Goal: Transaction & Acquisition: Book appointment/travel/reservation

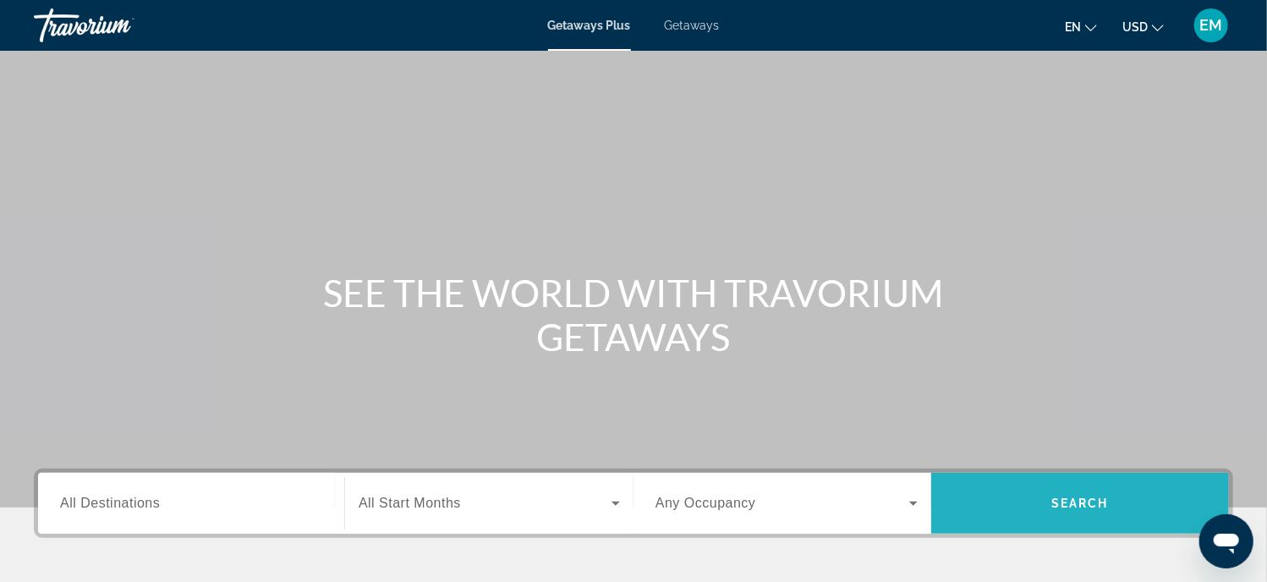
click at [1050, 508] on span "Search widget" at bounding box center [1081, 503] width 298 height 41
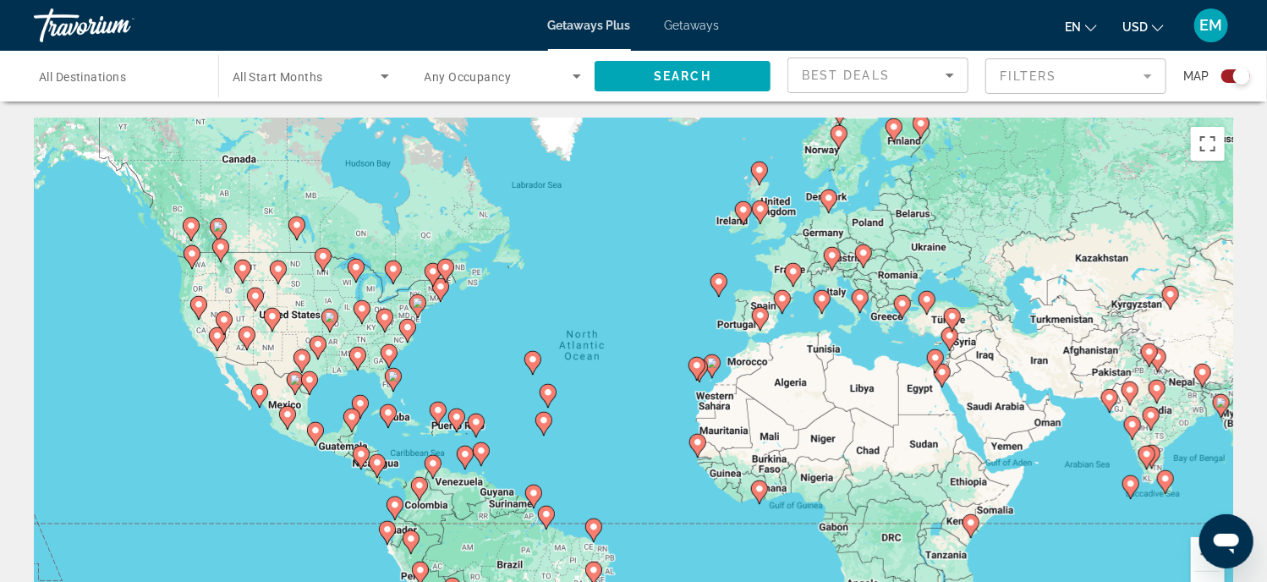
click at [1224, 544] on icon "Open messaging window" at bounding box center [1225, 543] width 25 height 20
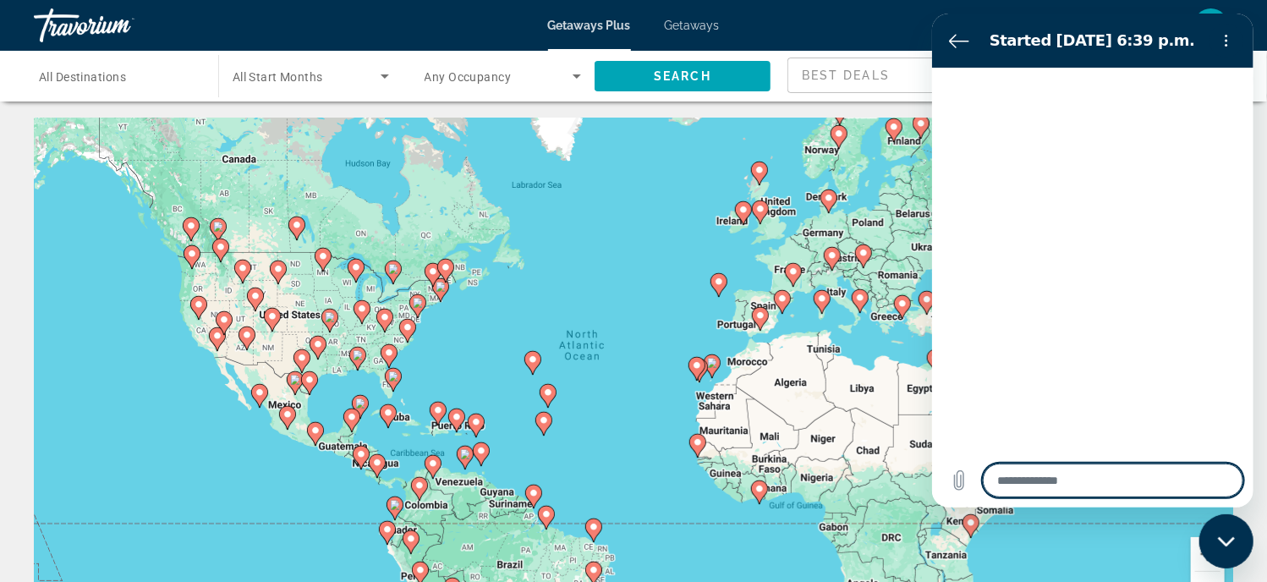
type textarea "*"
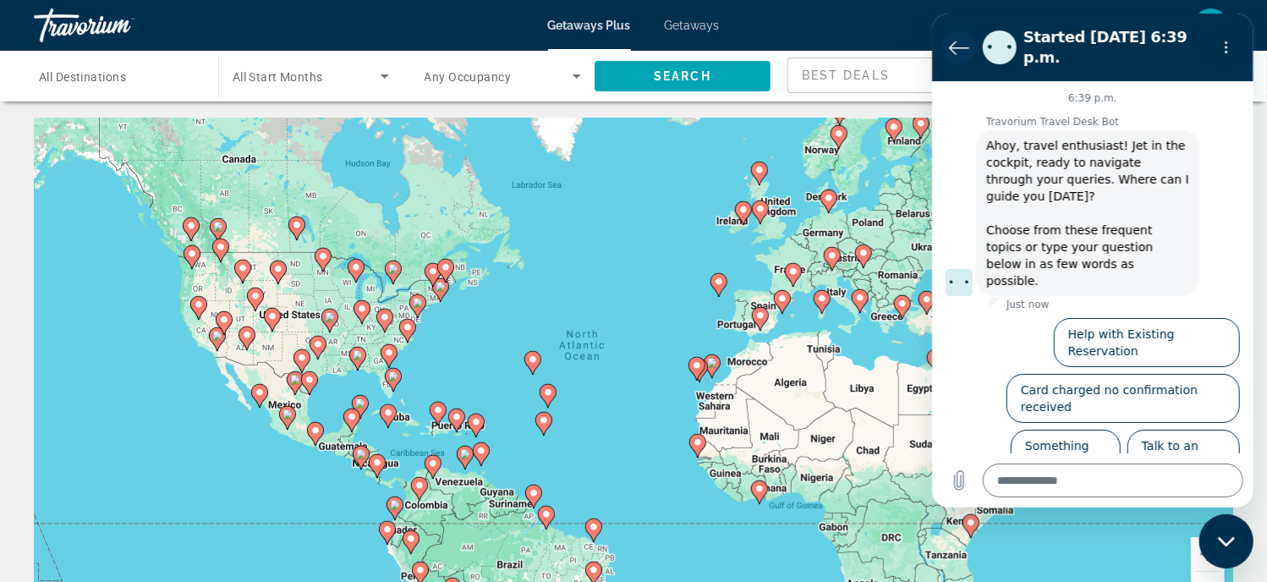
click at [953, 39] on icon "Back to the conversation list" at bounding box center [958, 47] width 20 height 20
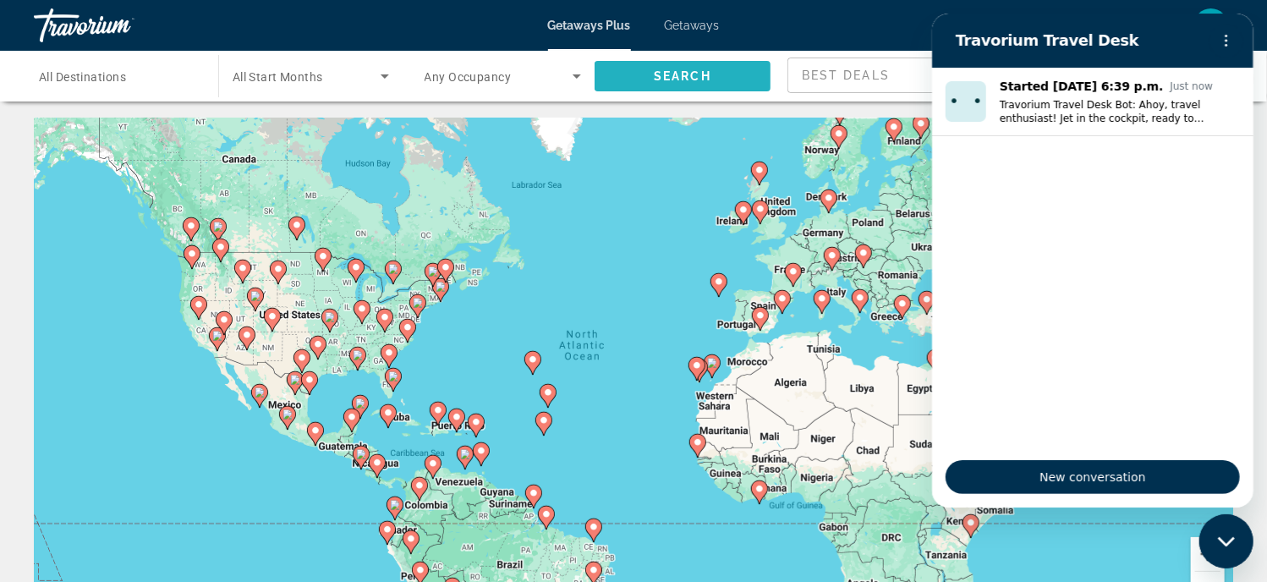
click at [672, 62] on span "Search widget" at bounding box center [683, 76] width 176 height 41
click at [670, 78] on span "Search" at bounding box center [683, 76] width 58 height 14
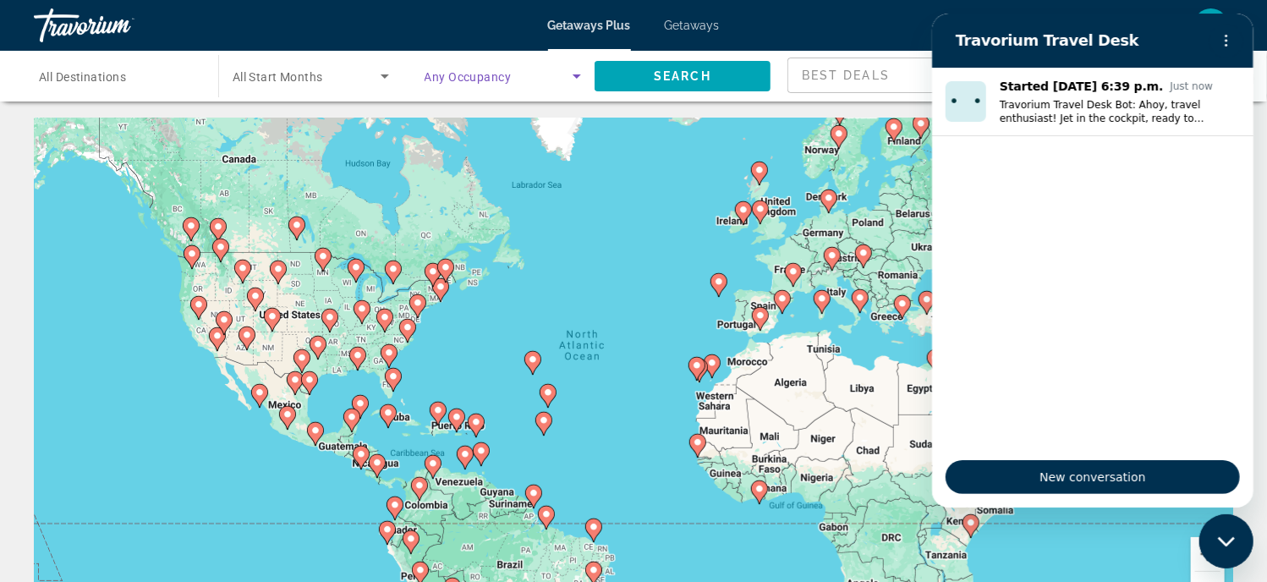
click at [576, 77] on icon "Search widget" at bounding box center [577, 76] width 20 height 20
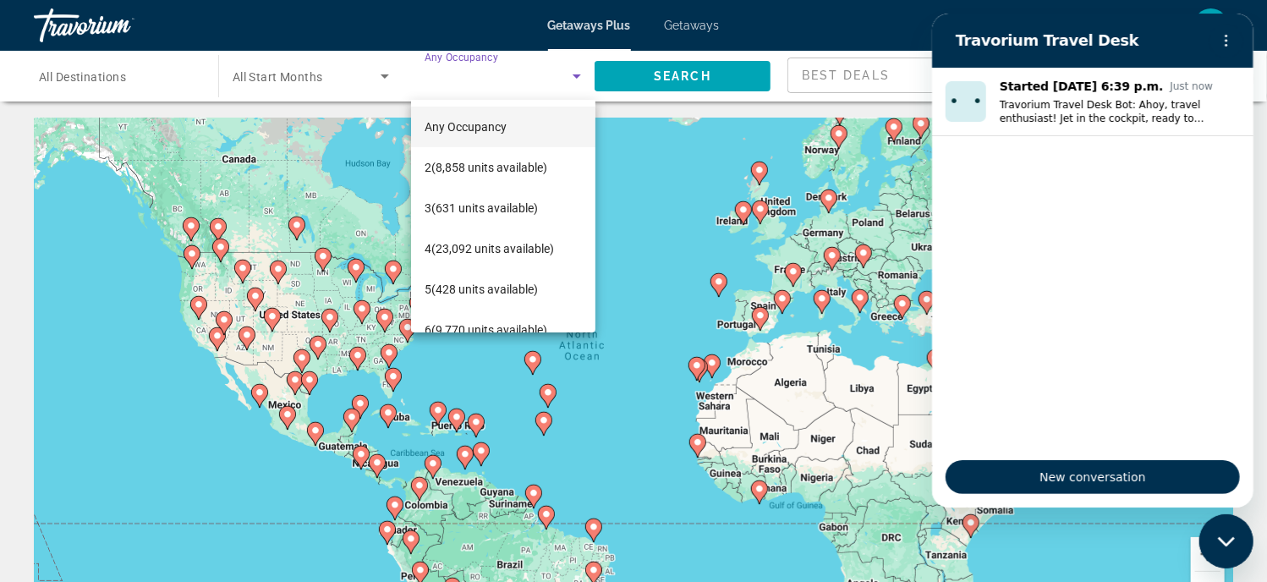
click at [382, 74] on div at bounding box center [633, 291] width 1267 height 582
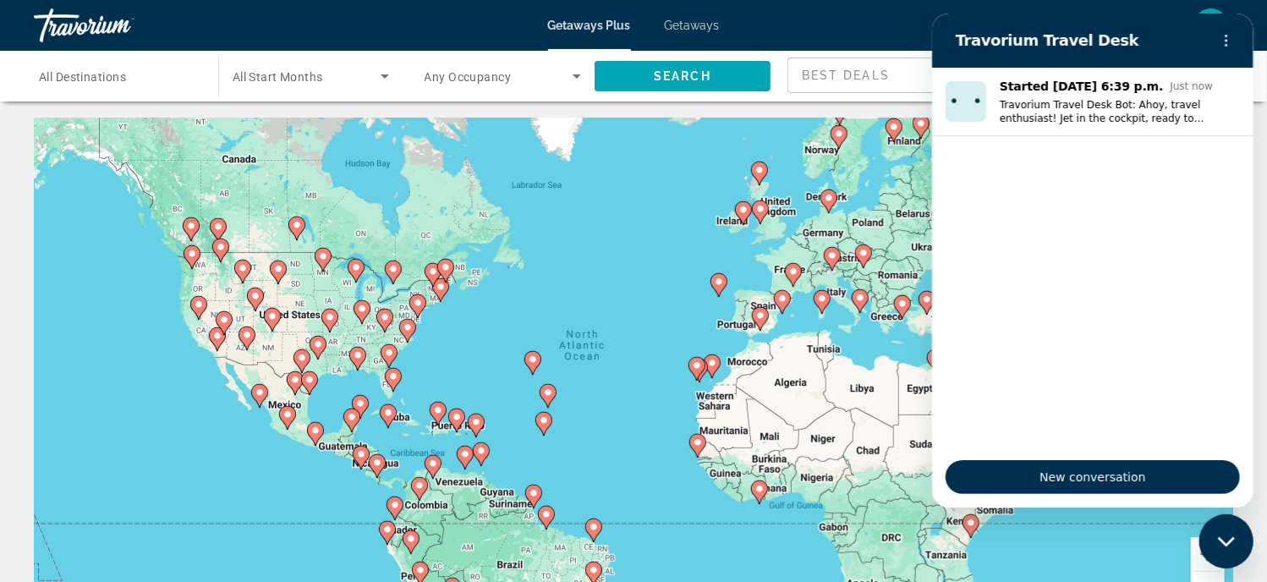
click at [382, 74] on icon "Search widget" at bounding box center [385, 76] width 8 height 4
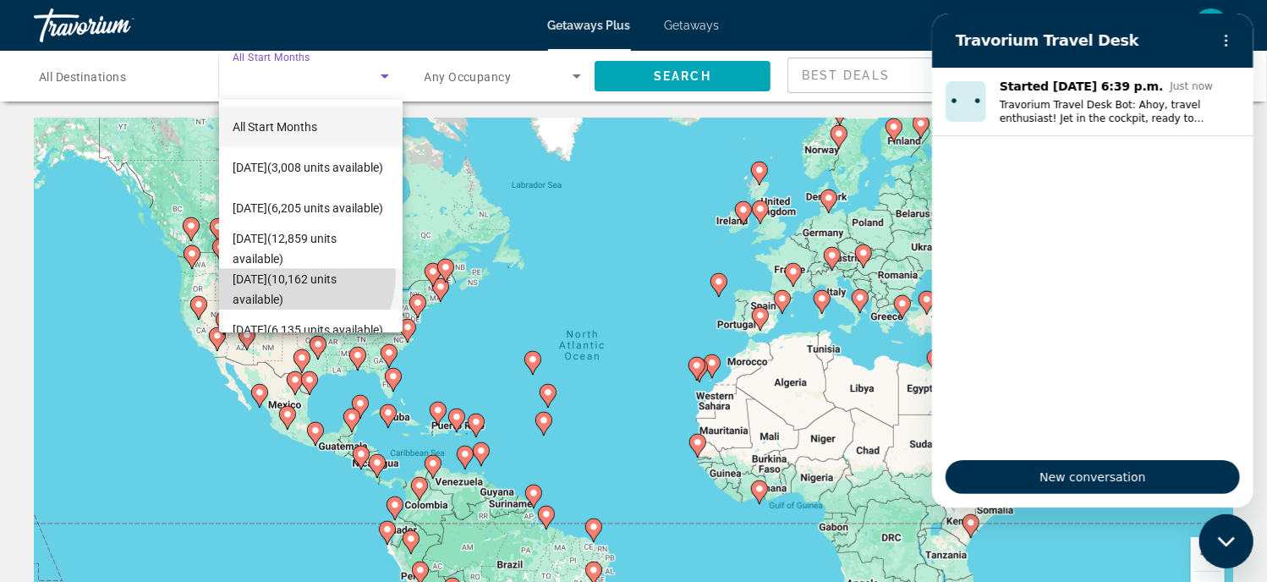
click at [292, 275] on span "December 2025 (10,162 units available)" at bounding box center [311, 289] width 157 height 41
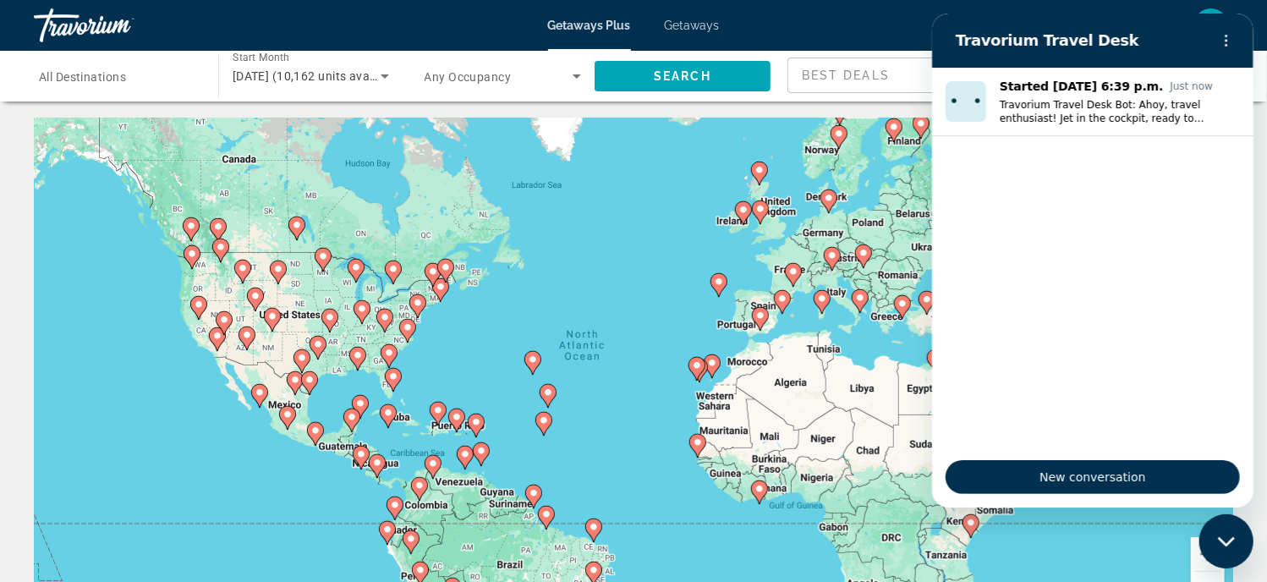
click at [81, 80] on span "All Destinations" at bounding box center [82, 77] width 87 height 14
click at [81, 80] on input "Destination All Destinations" at bounding box center [117, 77] width 157 height 20
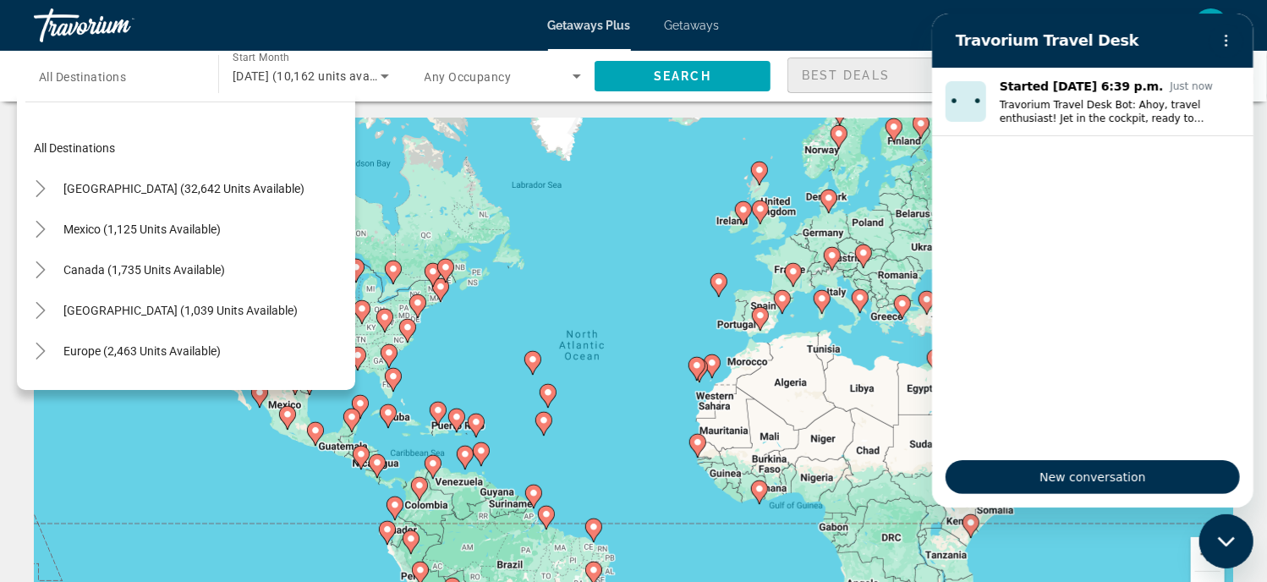
click at [875, 72] on span "Best Deals" at bounding box center [846, 76] width 88 height 14
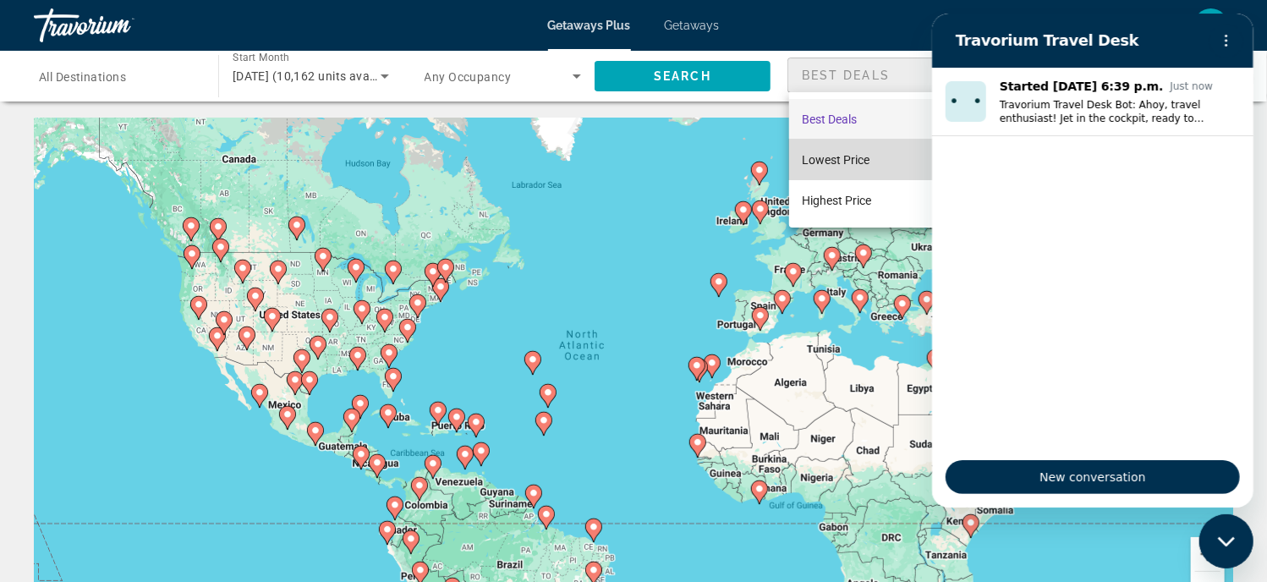
click at [860, 154] on span "Lowest Price" at bounding box center [837, 160] width 68 height 14
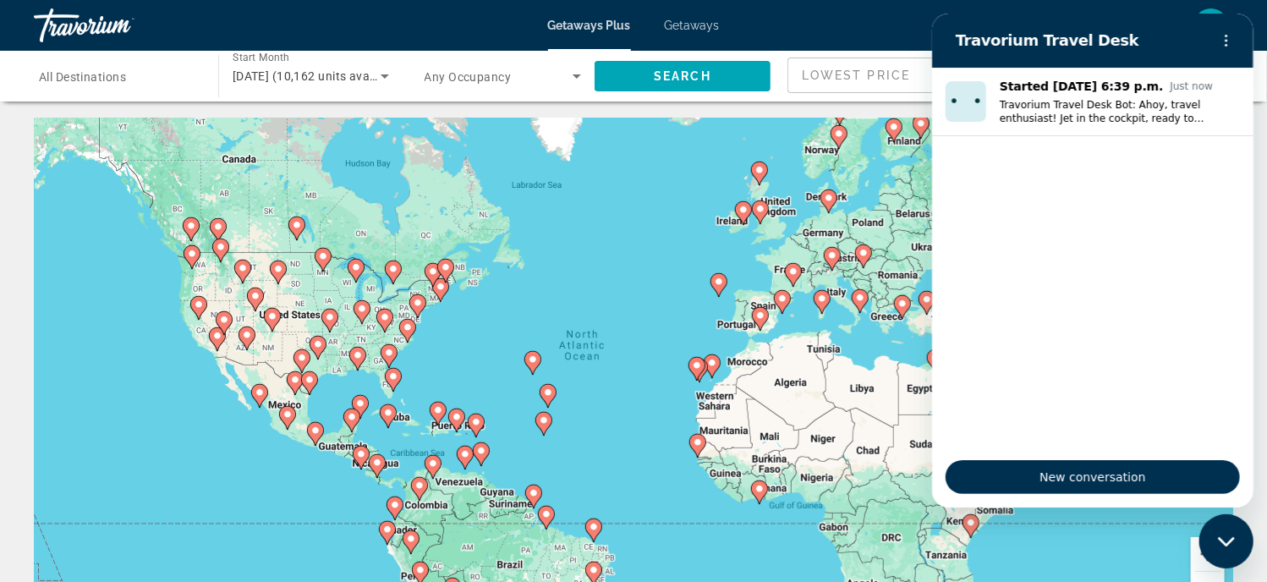
click at [693, 21] on span "Getaways" at bounding box center [692, 26] width 55 height 14
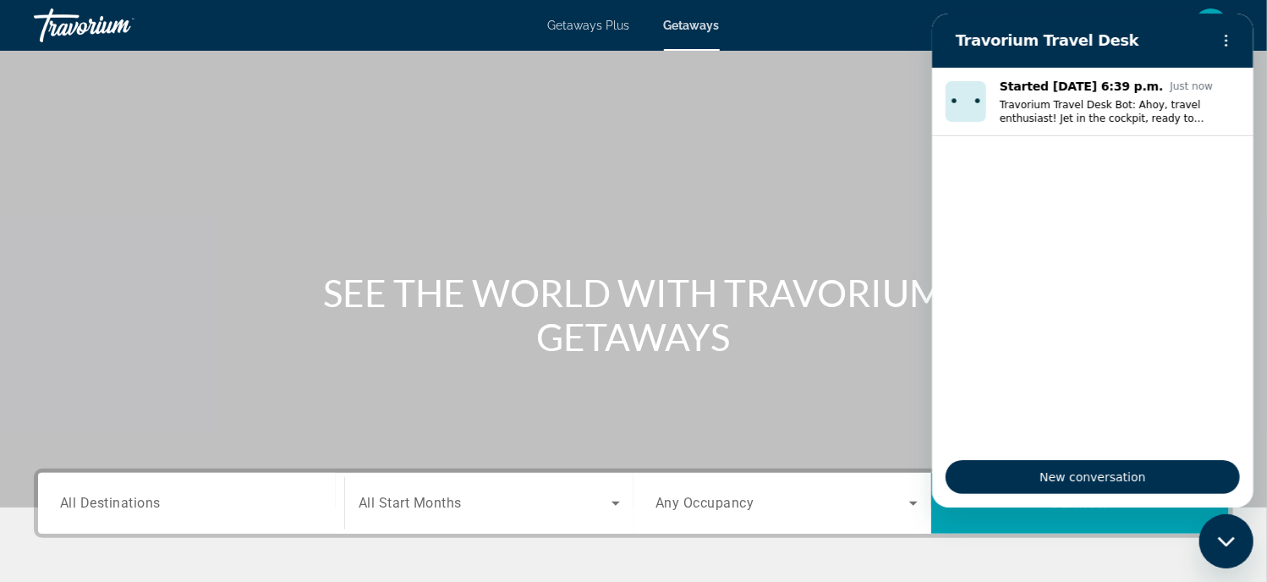
click at [1201, 409] on ul "Started Sep 15 at 6:39 p.m. Just now Travorium Travel Desk Bot: Ahoy, travel en…" at bounding box center [1093, 257] width 322 height 379
click at [1240, 535] on div "Close messaging window" at bounding box center [1226, 540] width 51 height 51
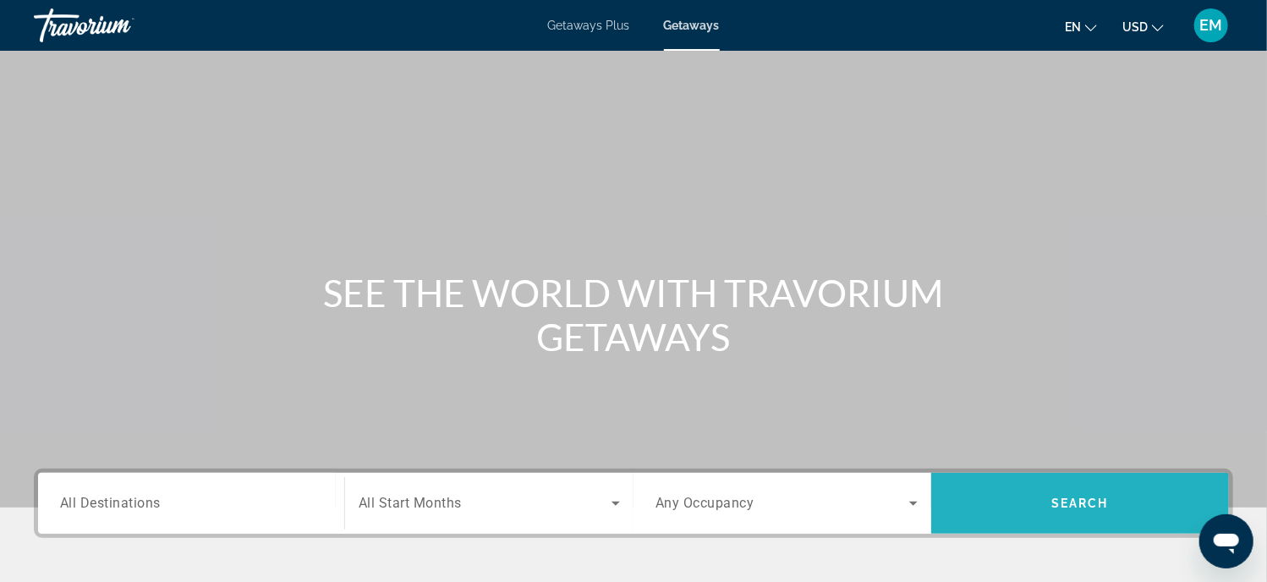
click at [1074, 498] on span "Search" at bounding box center [1081, 504] width 58 height 14
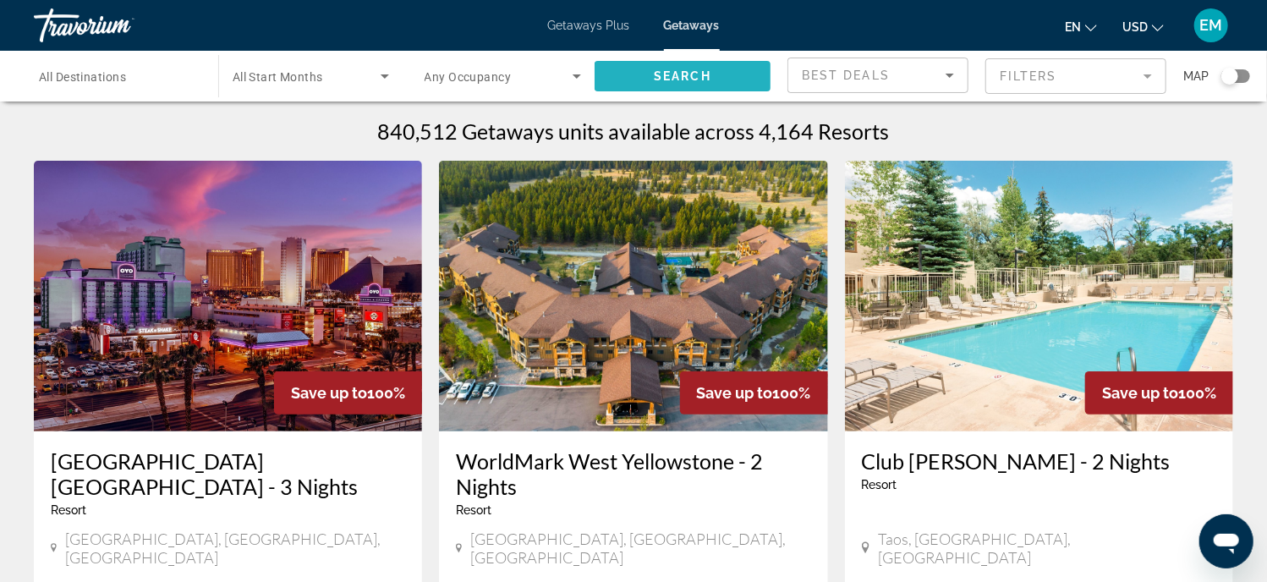
click at [684, 77] on span "Search" at bounding box center [683, 76] width 58 height 14
click at [580, 77] on icon "Search widget" at bounding box center [577, 76] width 20 height 20
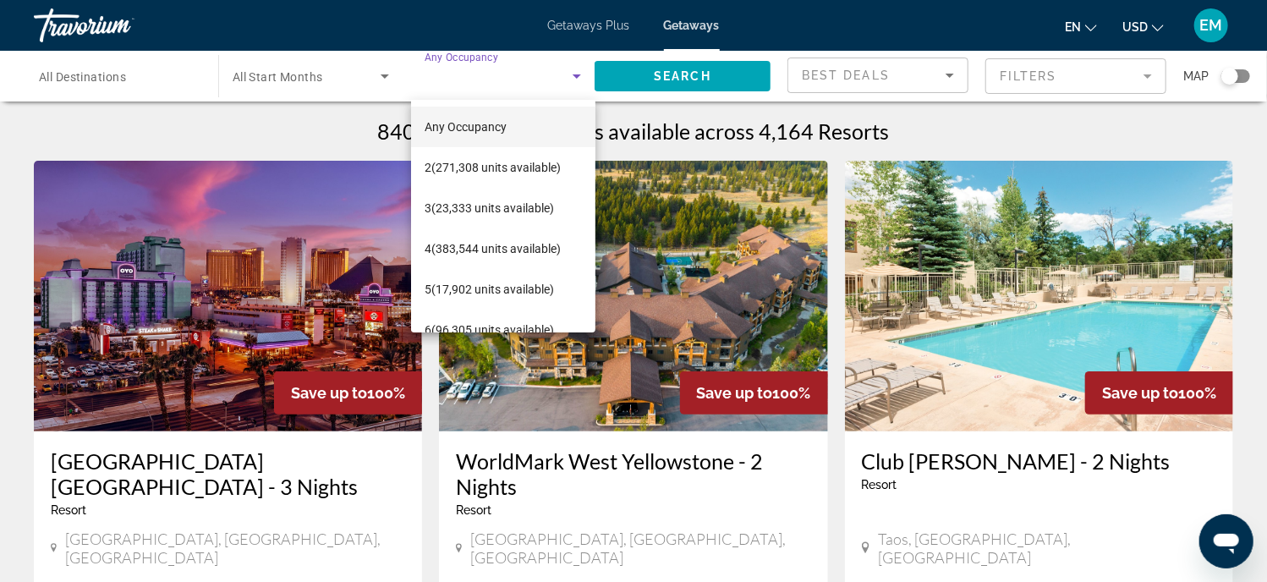
click at [579, 77] on div at bounding box center [633, 291] width 1267 height 582
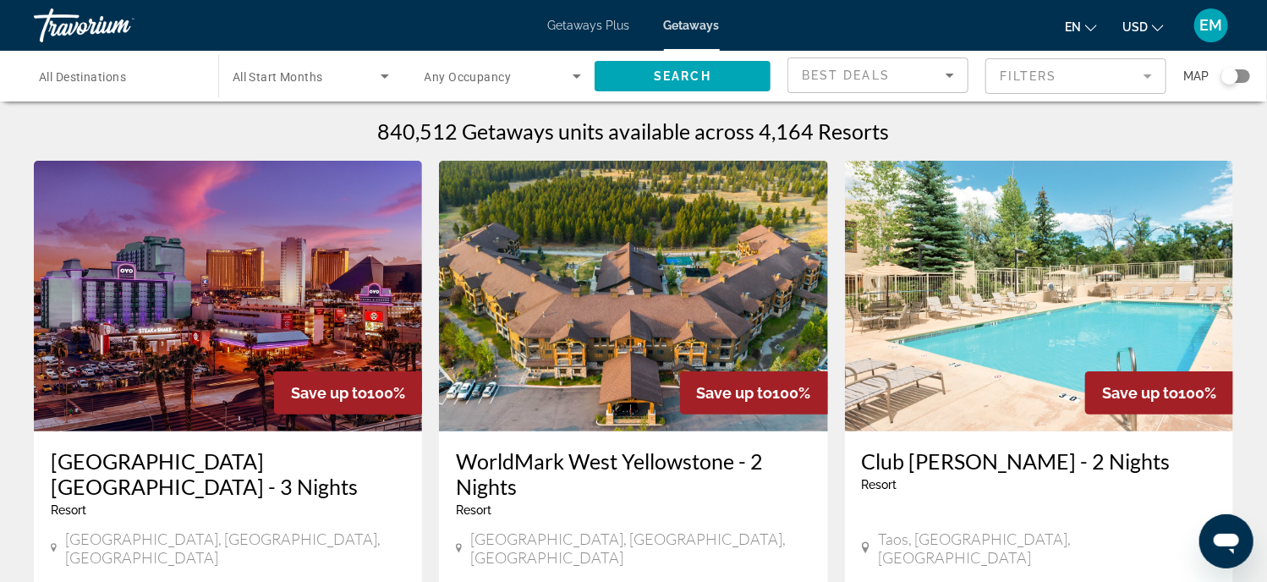
click at [274, 79] on span "All Start Months" at bounding box center [278, 77] width 91 height 14
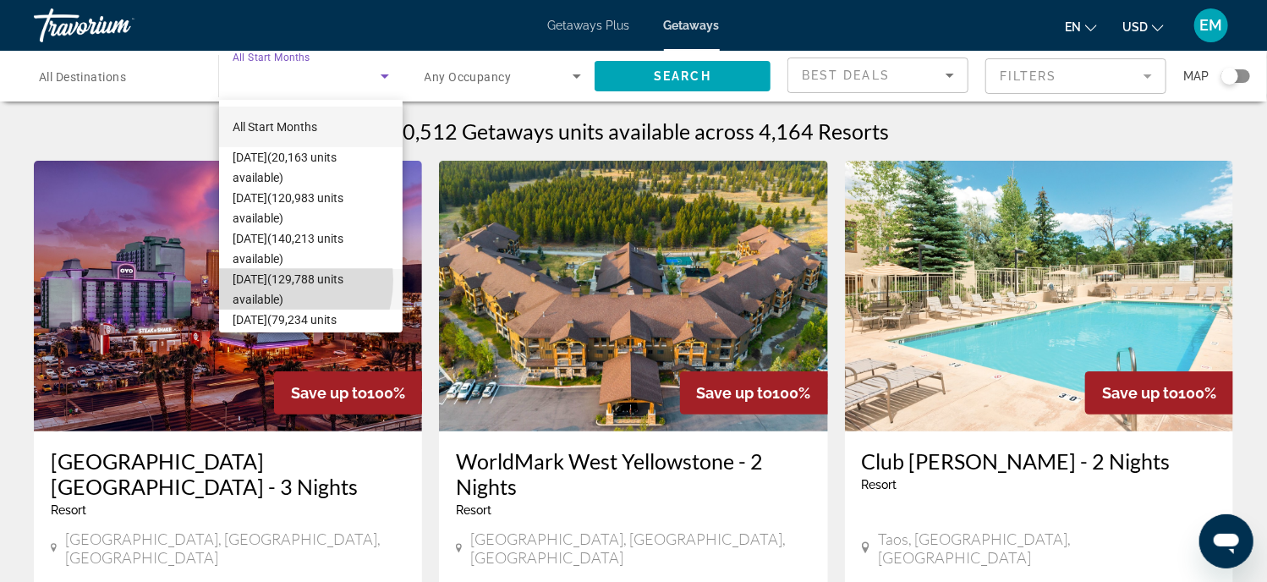
click at [268, 280] on span "December 2025 (129,788 units available)" at bounding box center [311, 289] width 157 height 41
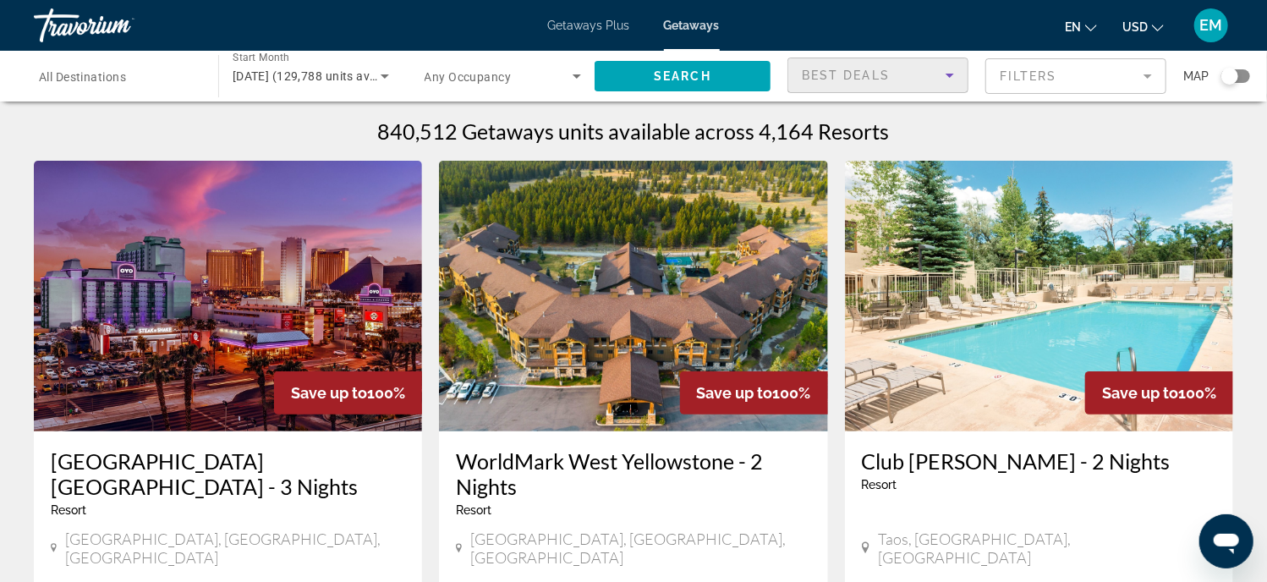
click at [948, 74] on icon "Sort by" at bounding box center [950, 76] width 8 height 4
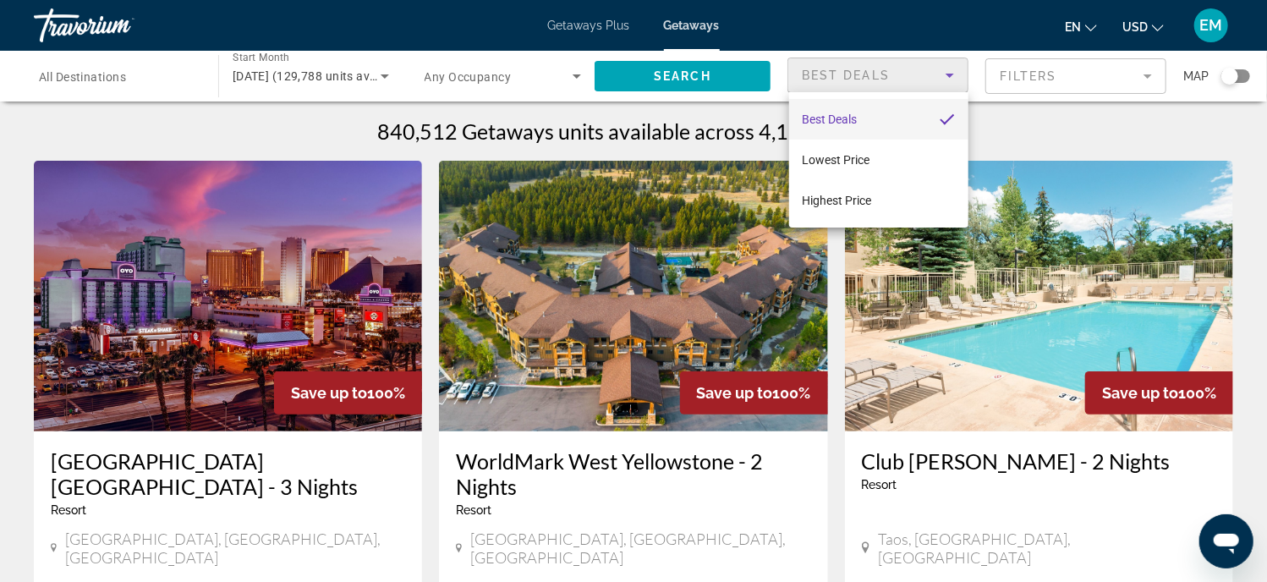
click at [698, 90] on div at bounding box center [633, 291] width 1267 height 582
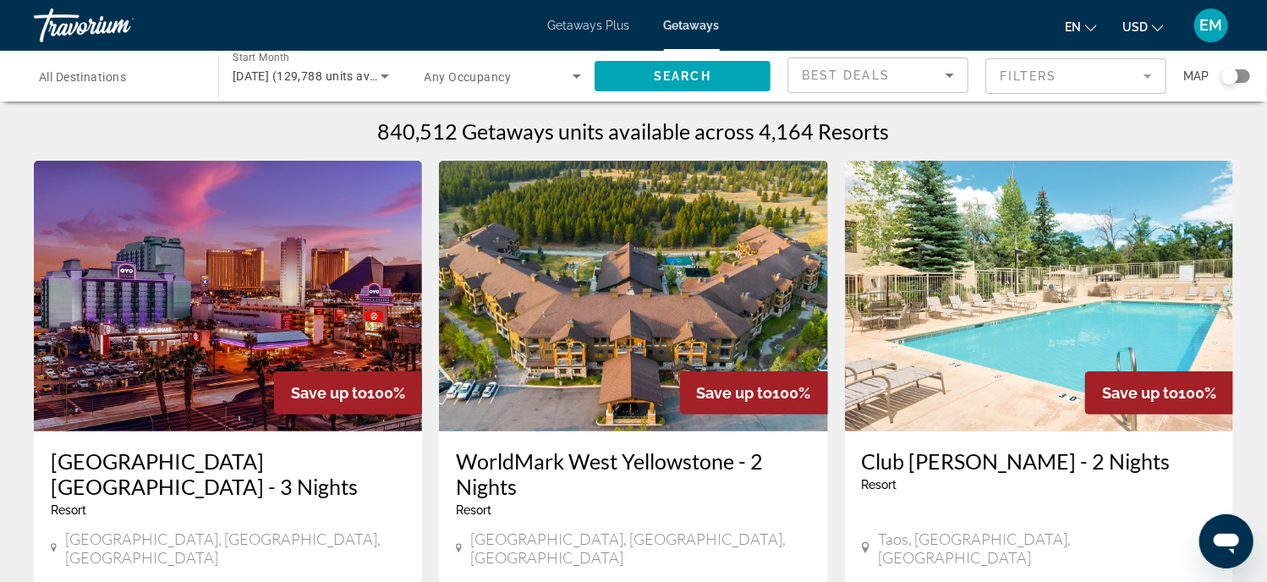
click at [1151, 22] on button "USD USD ($) MXN (Mex$) CAD (Can$) GBP (£) EUR (€) AUD (A$) NZD (NZ$) CNY (CN¥)" at bounding box center [1143, 26] width 41 height 25
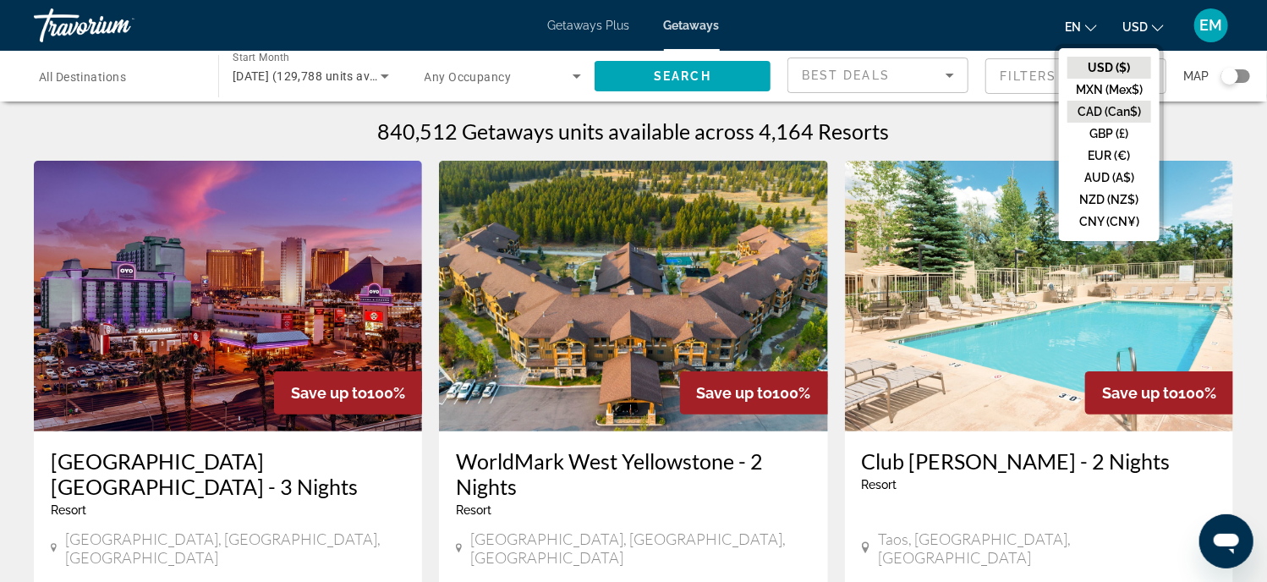
click at [1081, 111] on button "CAD (Can$)" at bounding box center [1110, 112] width 84 height 22
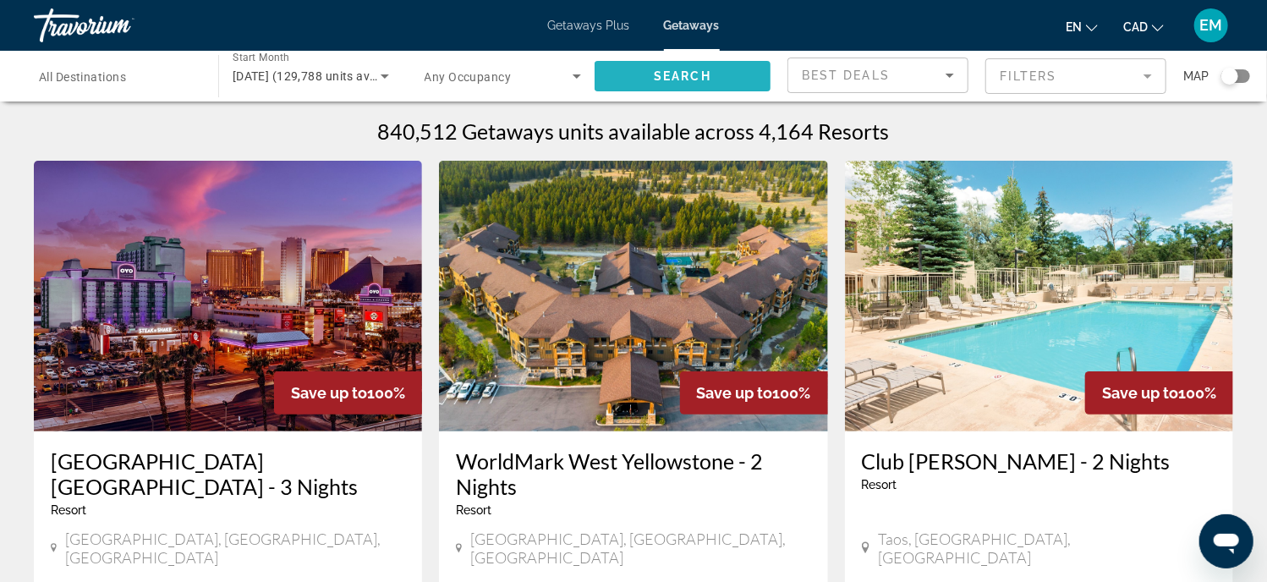
click at [675, 74] on span "Search" at bounding box center [683, 76] width 58 height 14
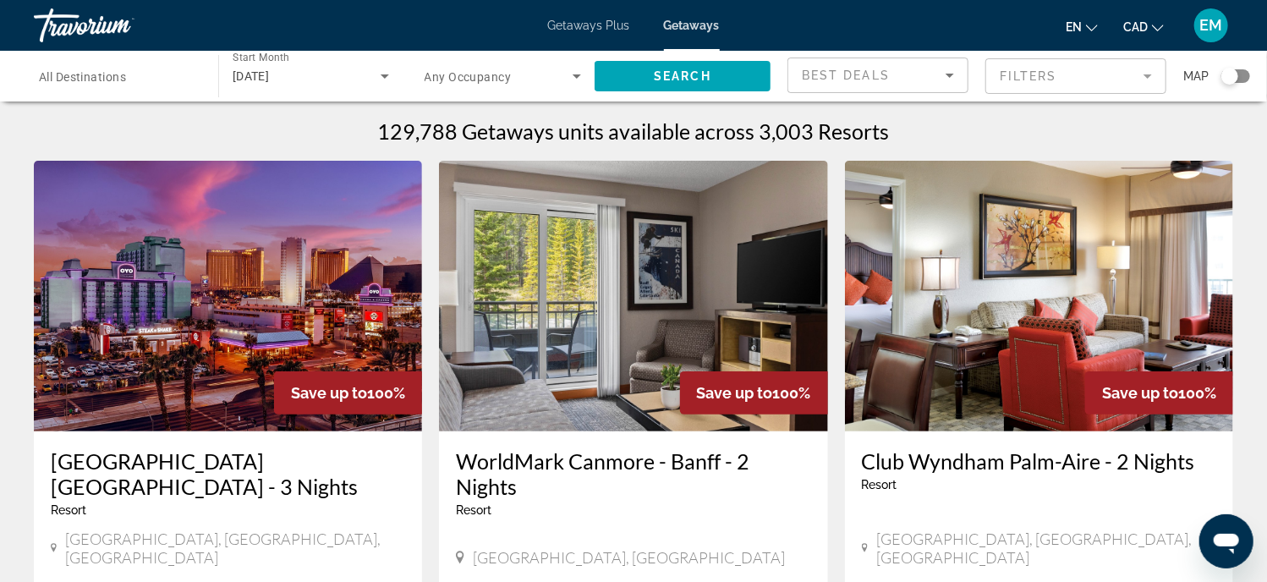
click at [476, 76] on span "Any Occupancy" at bounding box center [468, 77] width 87 height 14
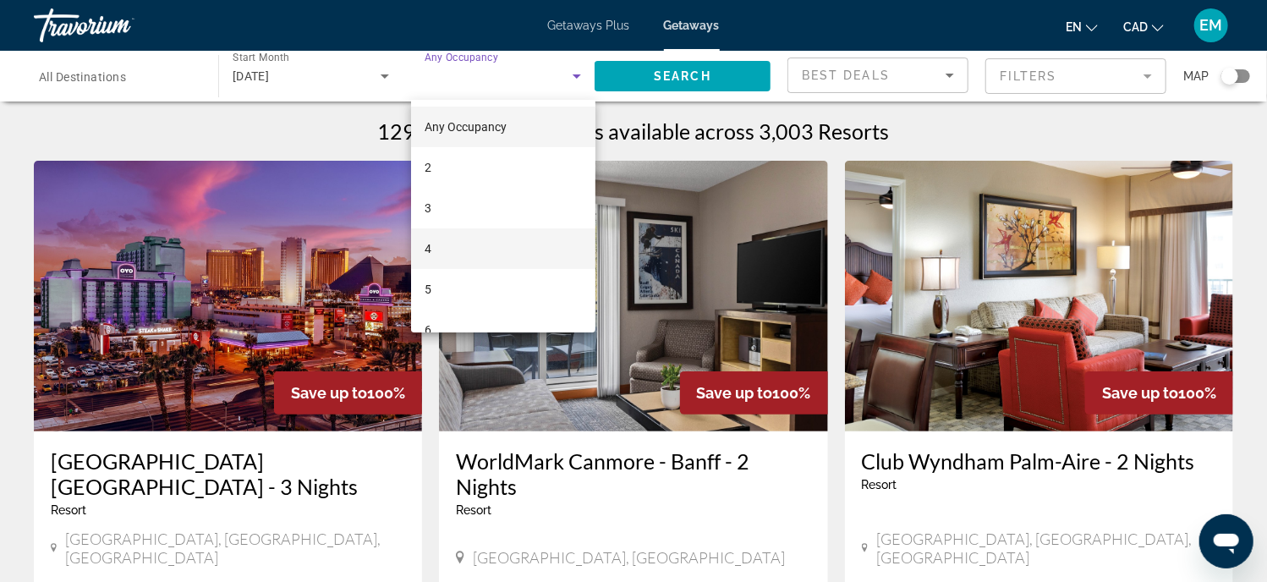
click at [443, 242] on mat-option "4" at bounding box center [503, 248] width 184 height 41
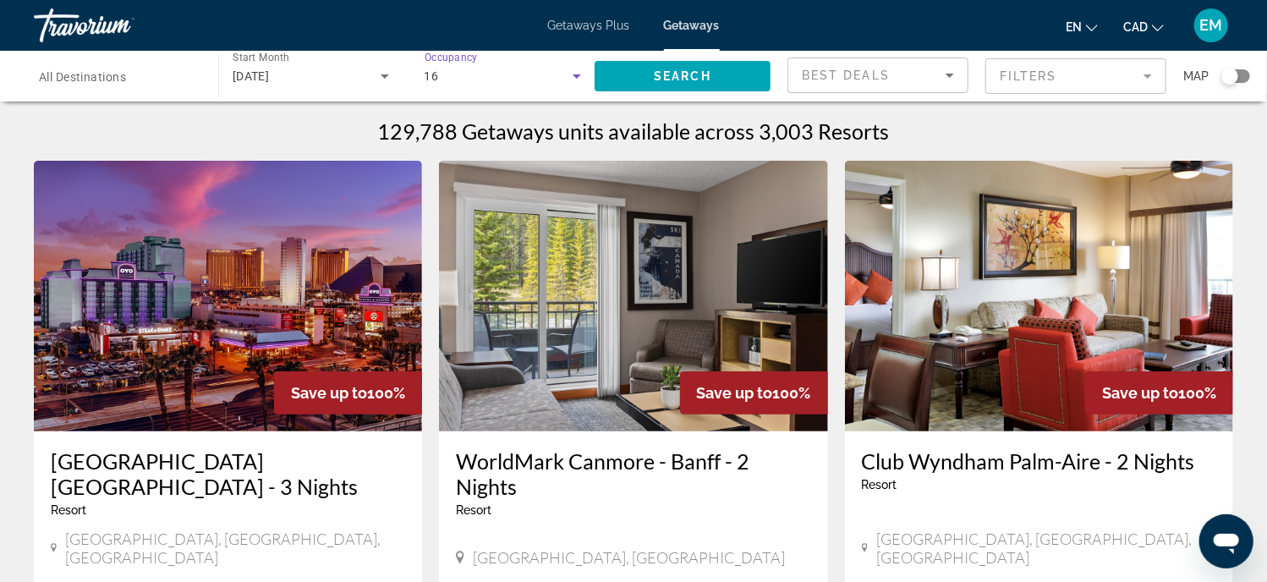
click at [580, 75] on icon "Search widget" at bounding box center [577, 76] width 8 height 4
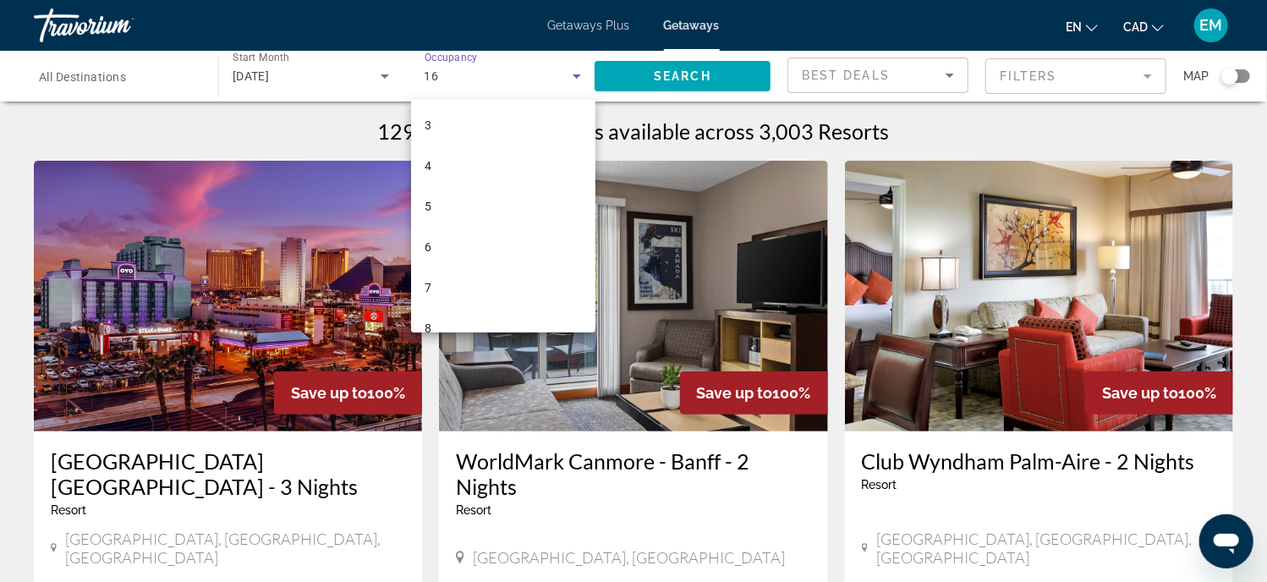
scroll to position [26, 0]
click at [438, 218] on mat-option "4" at bounding box center [503, 222] width 184 height 41
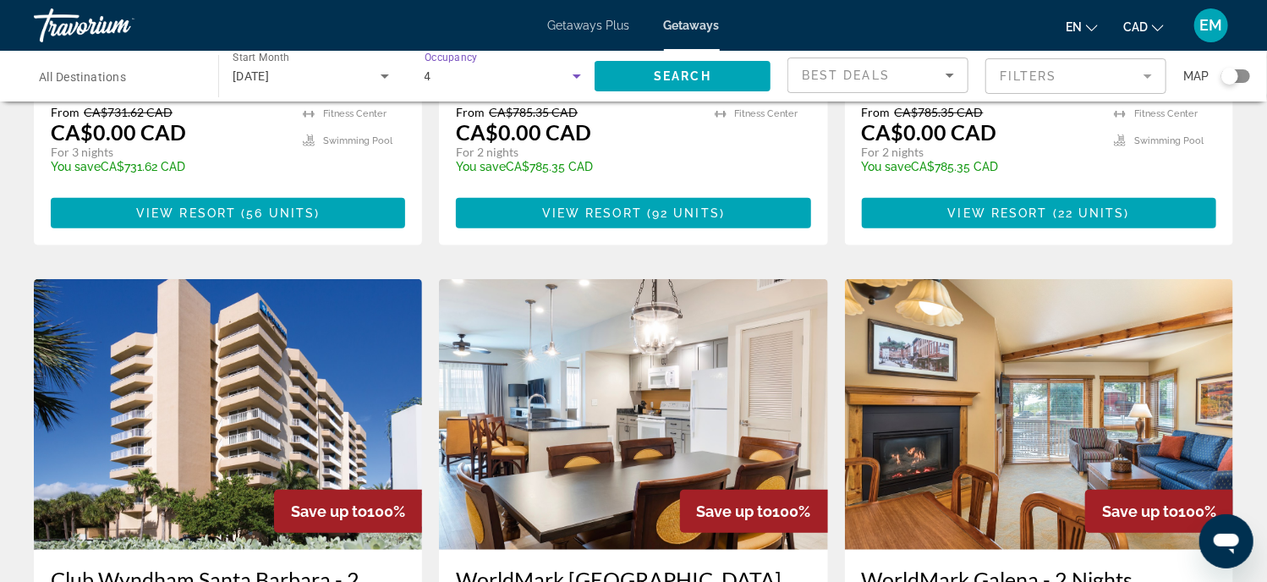
scroll to position [0, 0]
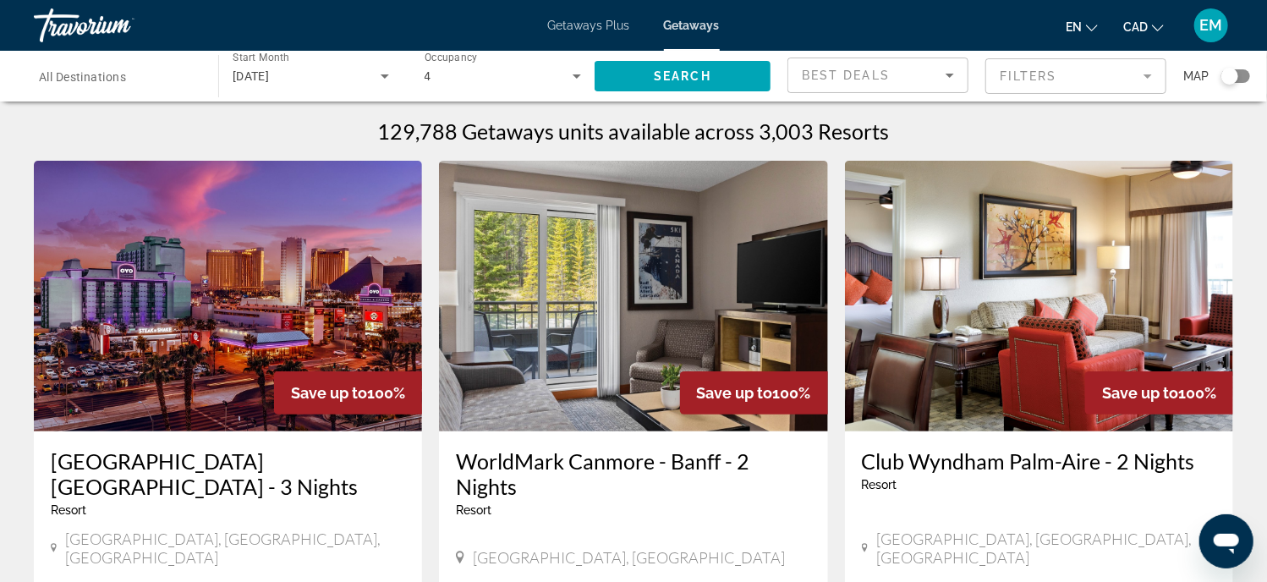
click at [1212, 33] on span "EM" at bounding box center [1212, 25] width 23 height 17
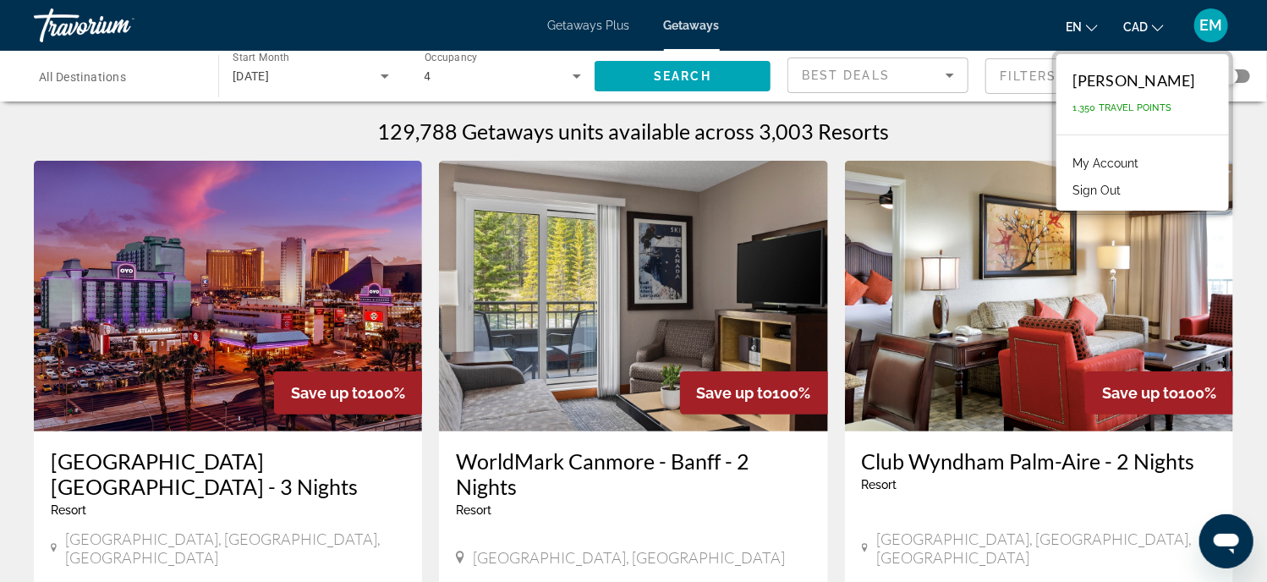
click at [948, 121] on div "129,788 Getaways units available across 3,003 Resorts" at bounding box center [634, 130] width 1200 height 25
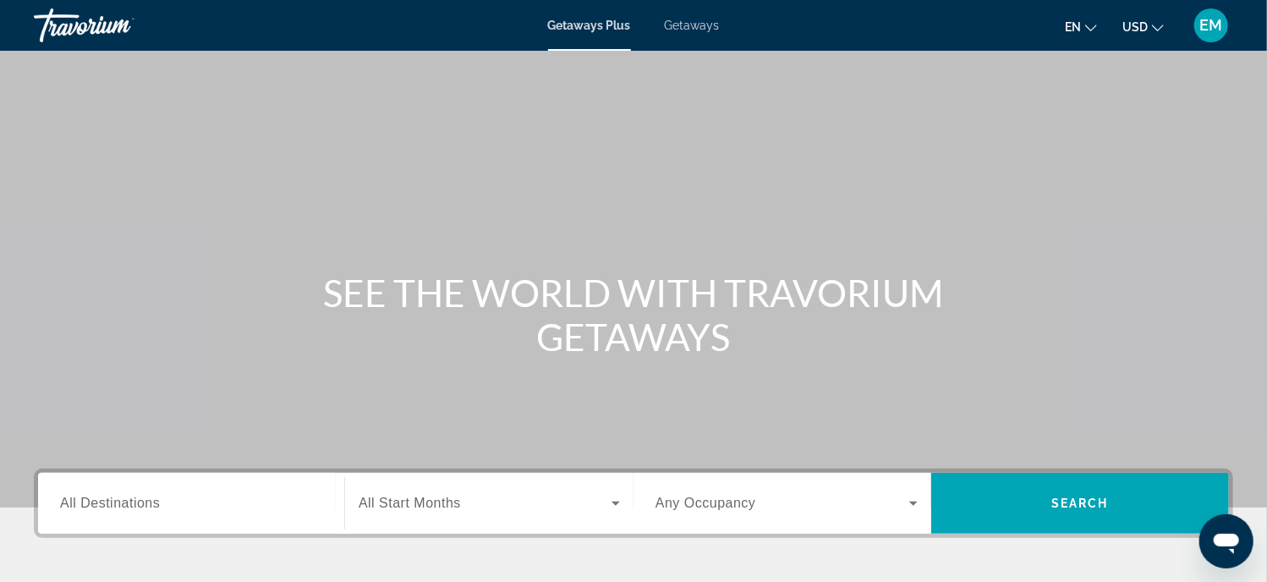
click at [695, 23] on span "Getaways" at bounding box center [692, 26] width 55 height 14
click at [79, 497] on span "All Destinations" at bounding box center [110, 503] width 100 height 14
click at [79, 497] on input "Destination All Destinations" at bounding box center [191, 504] width 262 height 20
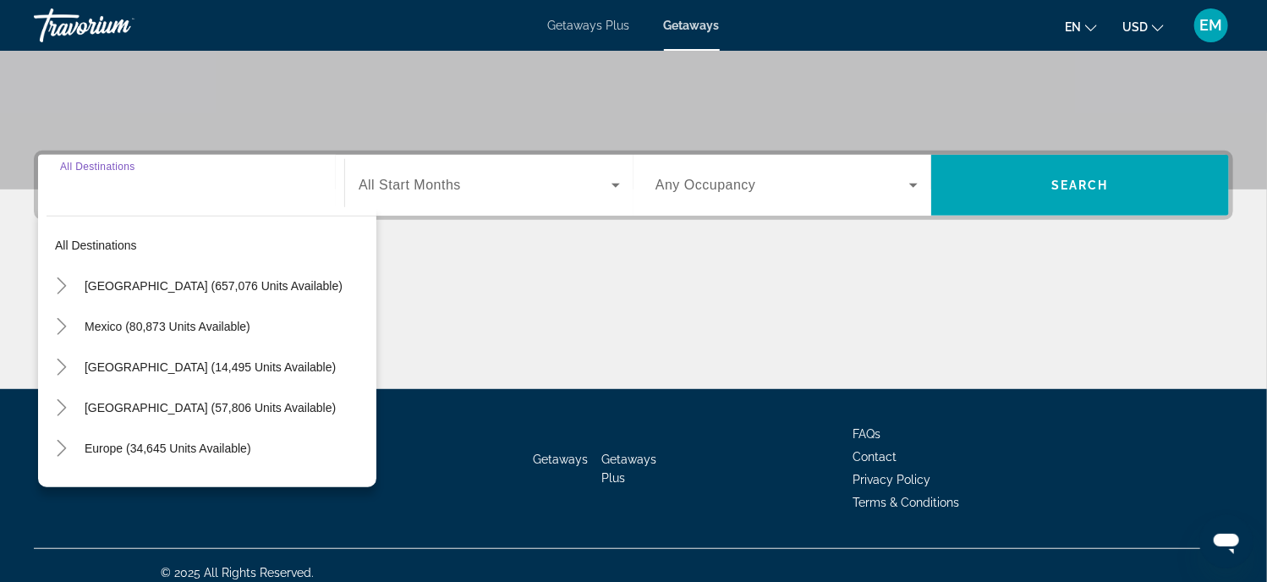
scroll to position [332, 0]
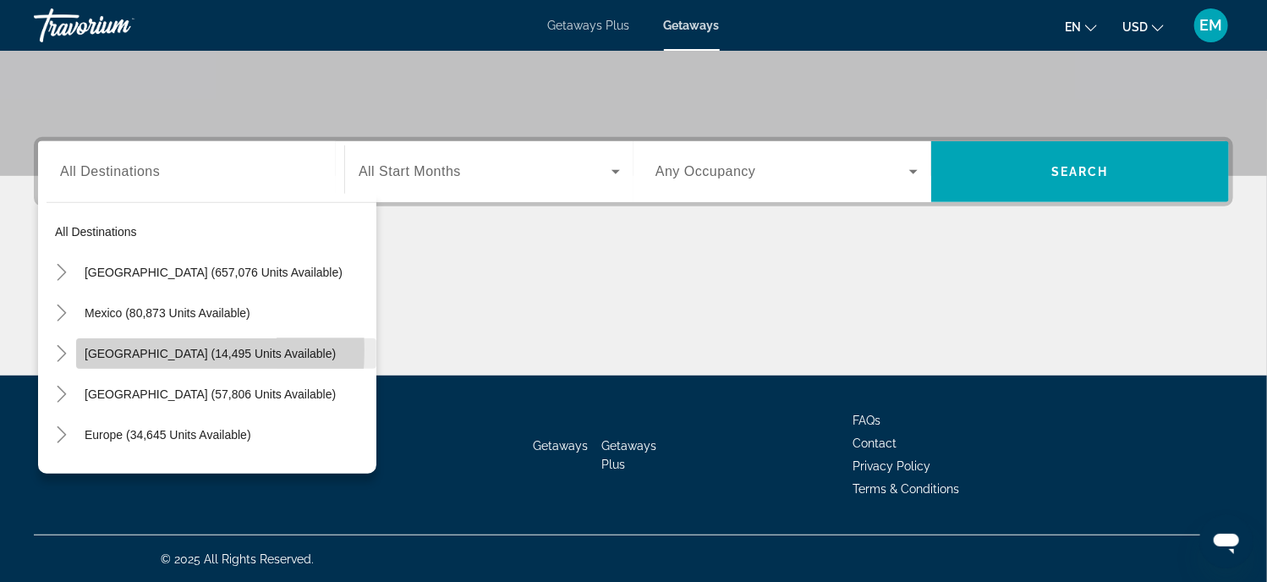
click at [105, 349] on span "Canada (14,495 units available)" at bounding box center [210, 354] width 251 height 14
type input "**********"
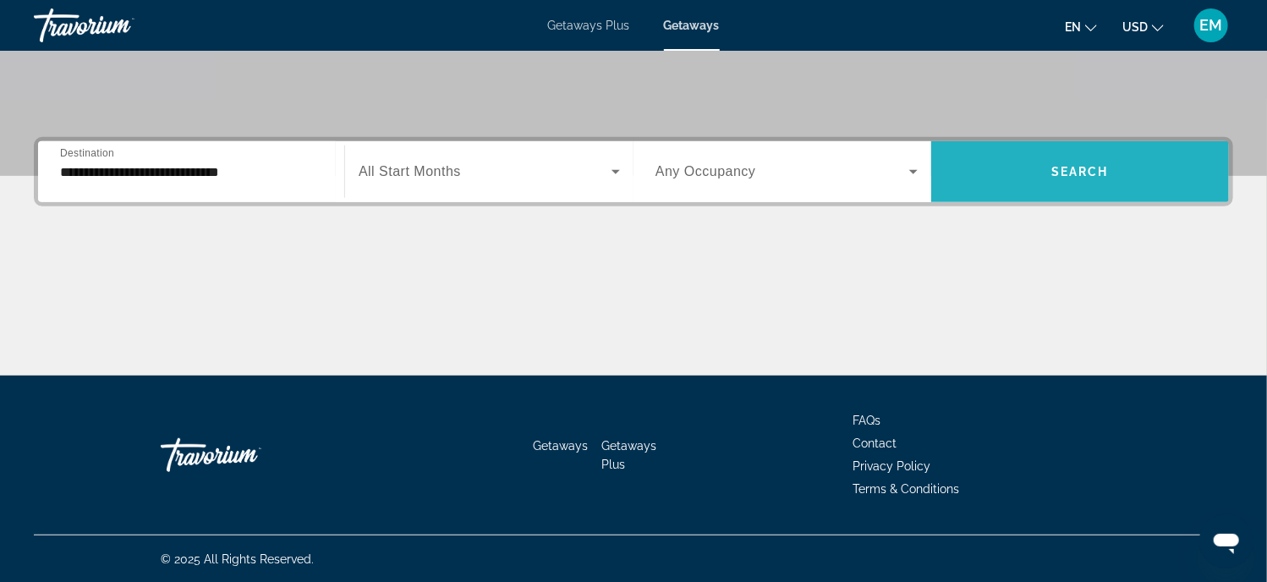
click at [1115, 168] on span "Search widget" at bounding box center [1081, 171] width 298 height 41
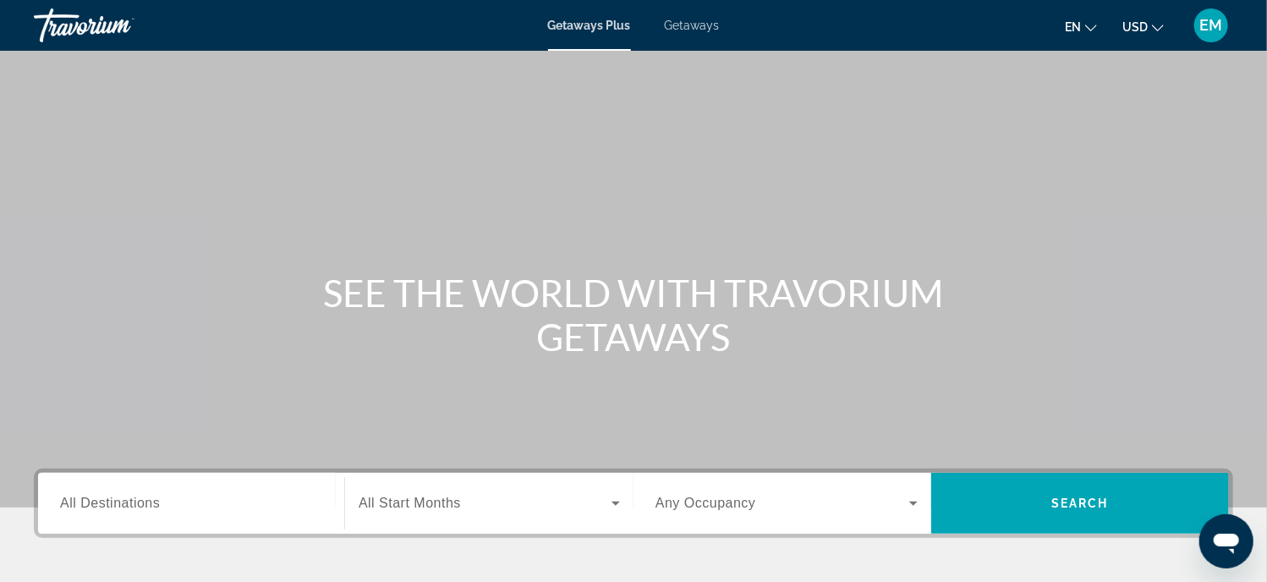
click at [109, 501] on span "All Destinations" at bounding box center [110, 503] width 100 height 14
click at [109, 501] on input "Destination All Destinations" at bounding box center [191, 504] width 262 height 20
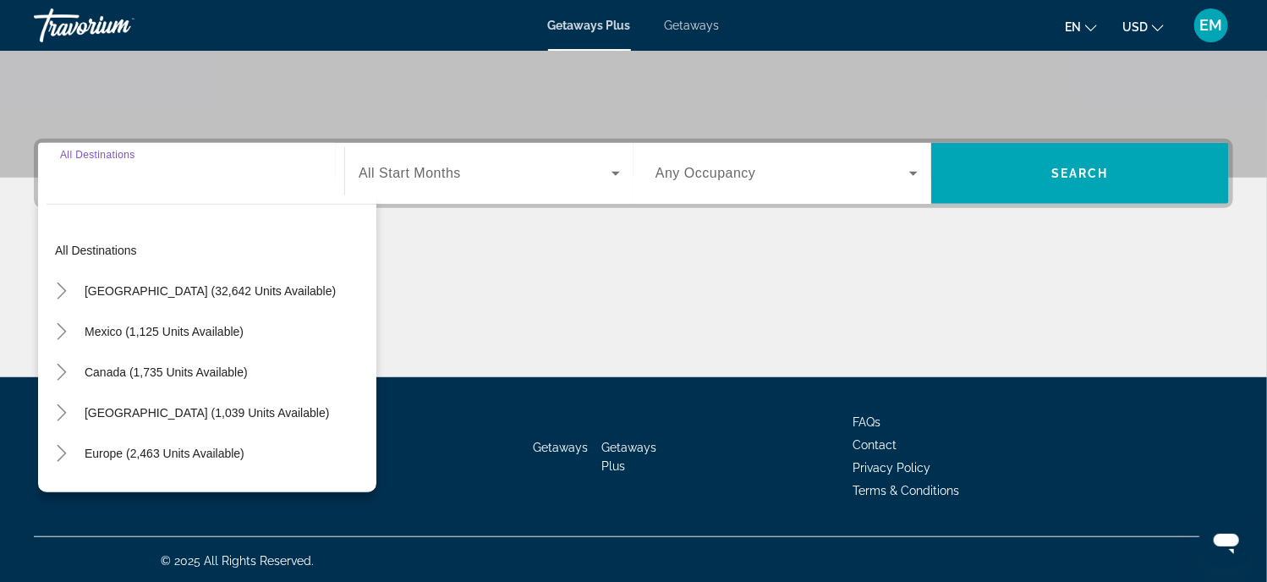
scroll to position [332, 0]
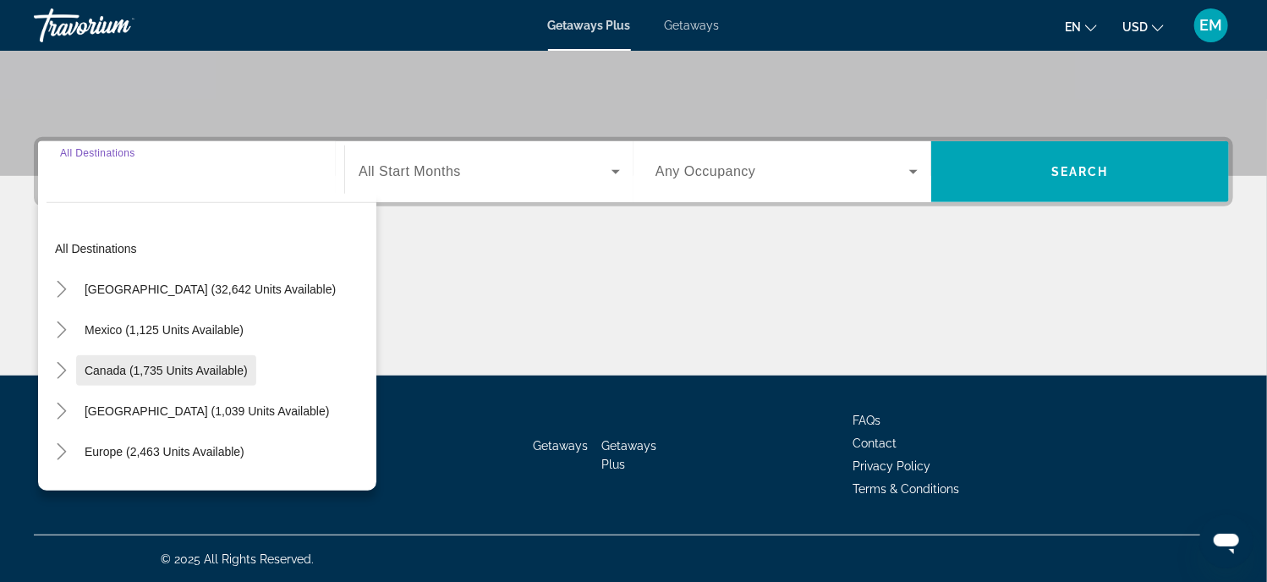
click at [124, 368] on span "Canada (1,735 units available)" at bounding box center [166, 371] width 163 height 14
type input "**********"
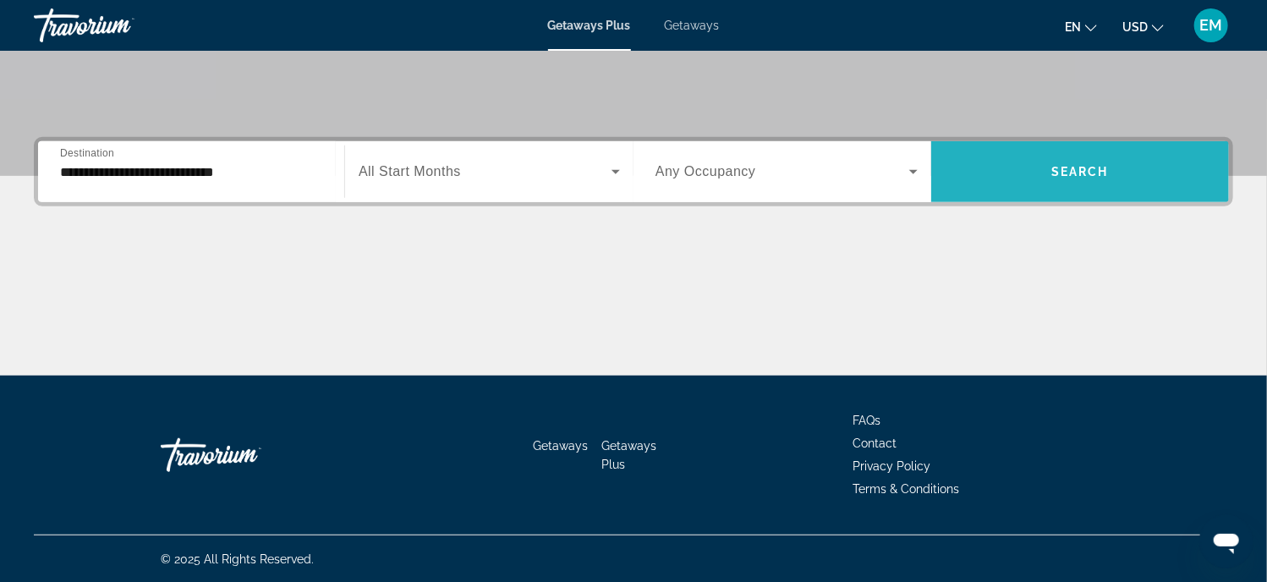
click at [1080, 173] on span "Search" at bounding box center [1081, 172] width 58 height 14
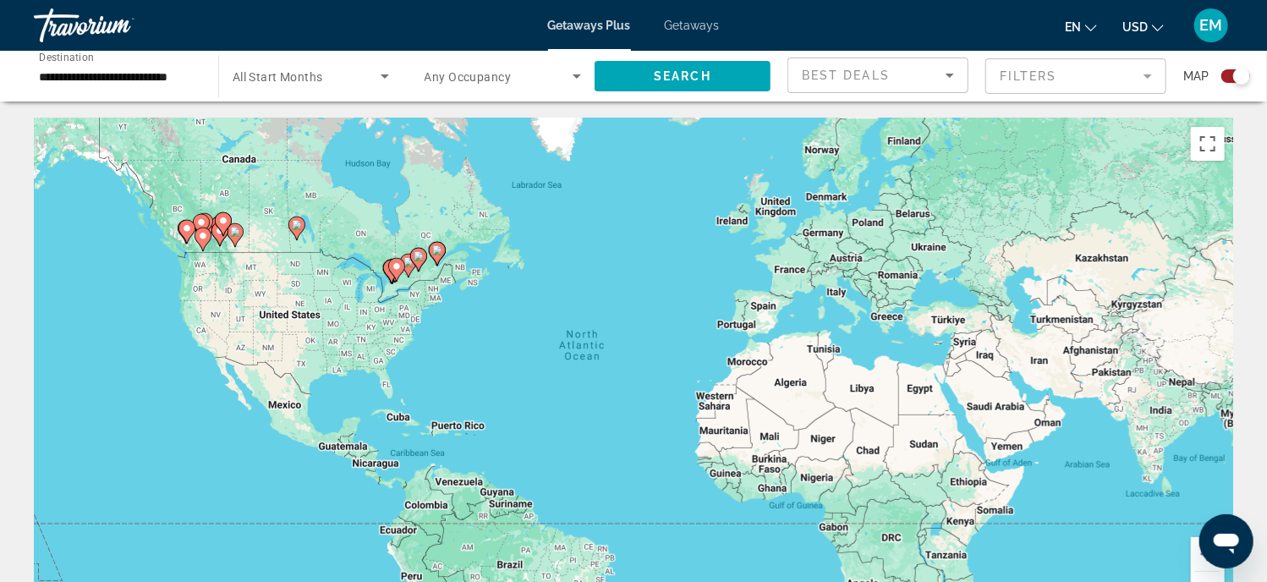
click at [697, 22] on span "Getaways" at bounding box center [692, 26] width 55 height 14
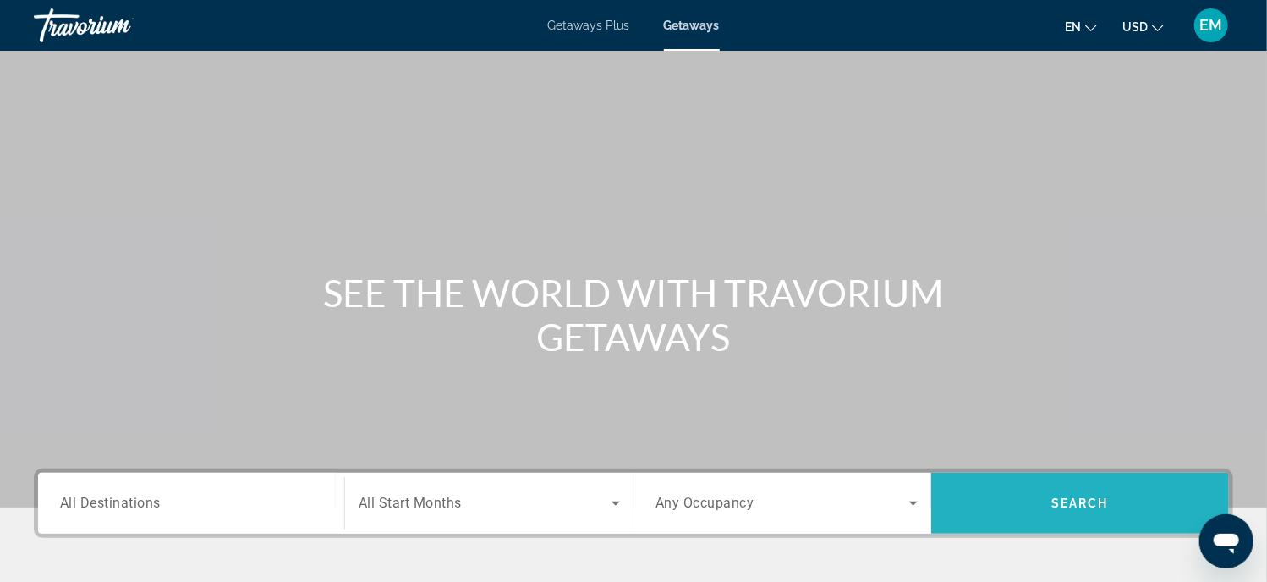
click at [1075, 500] on span "Search" at bounding box center [1081, 504] width 58 height 14
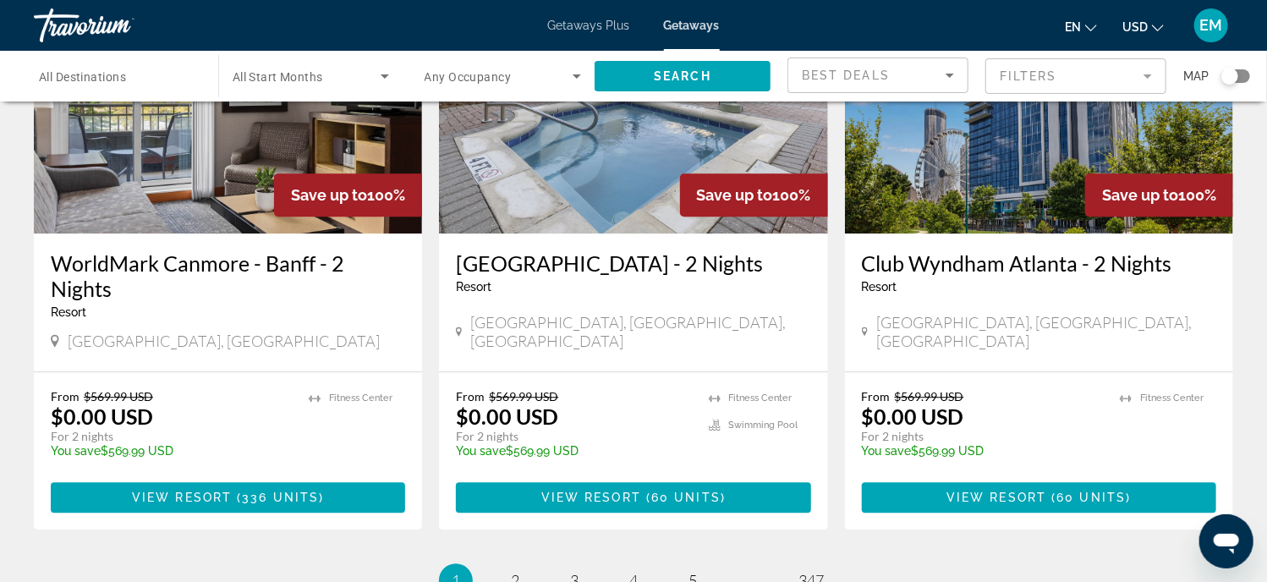
scroll to position [2257, 0]
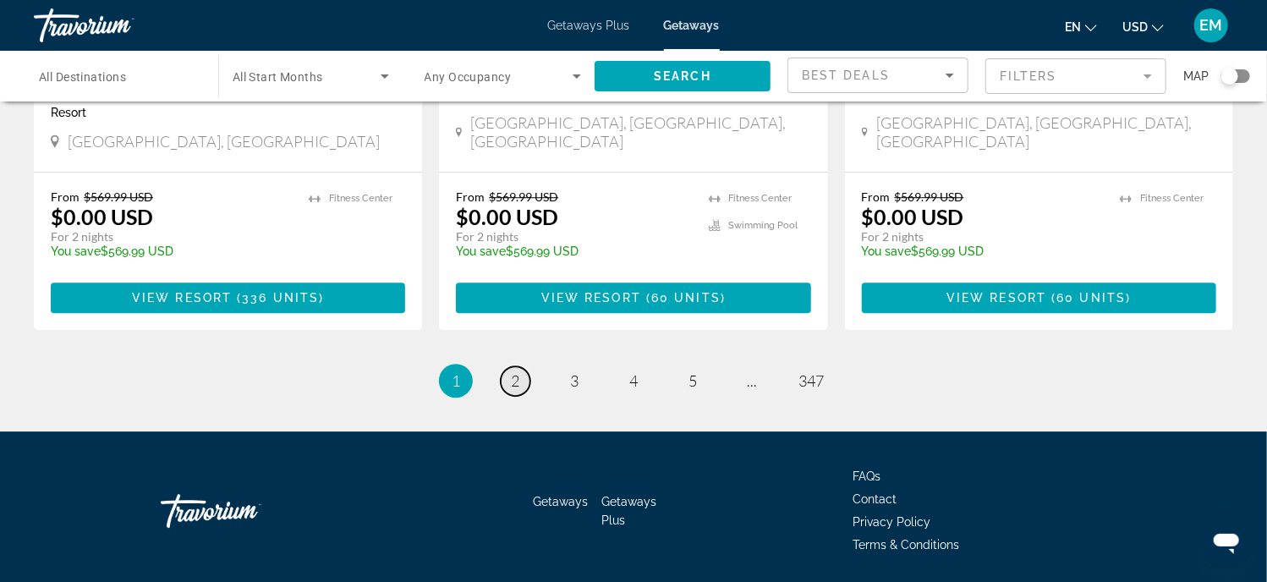
click at [514, 371] on span "2" at bounding box center [515, 380] width 8 height 19
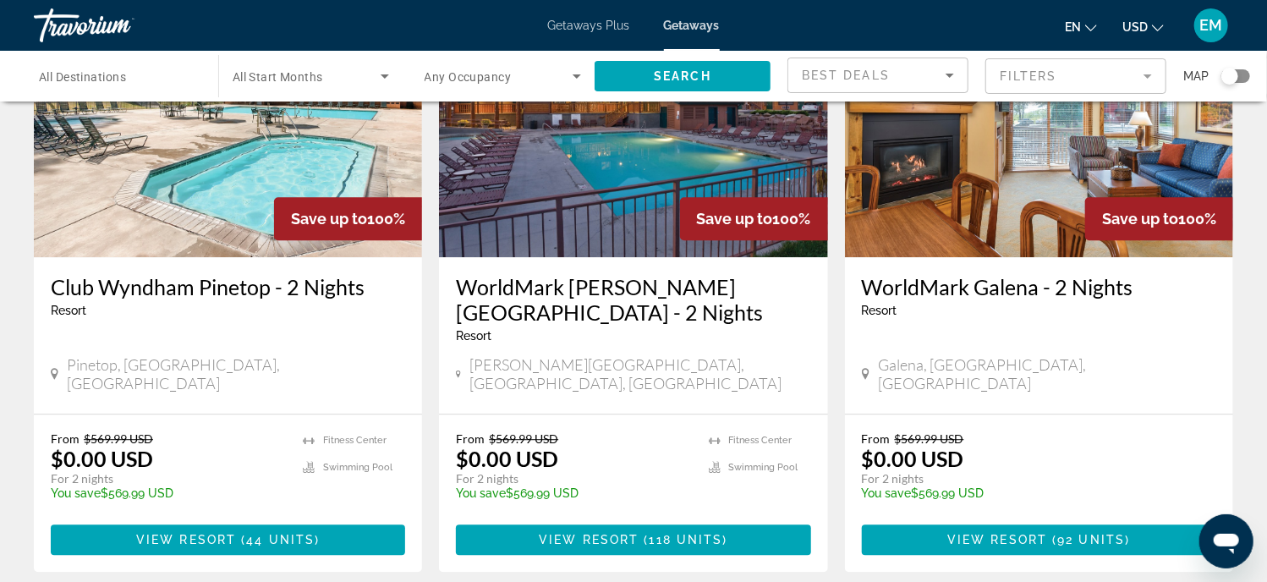
scroll to position [2031, 0]
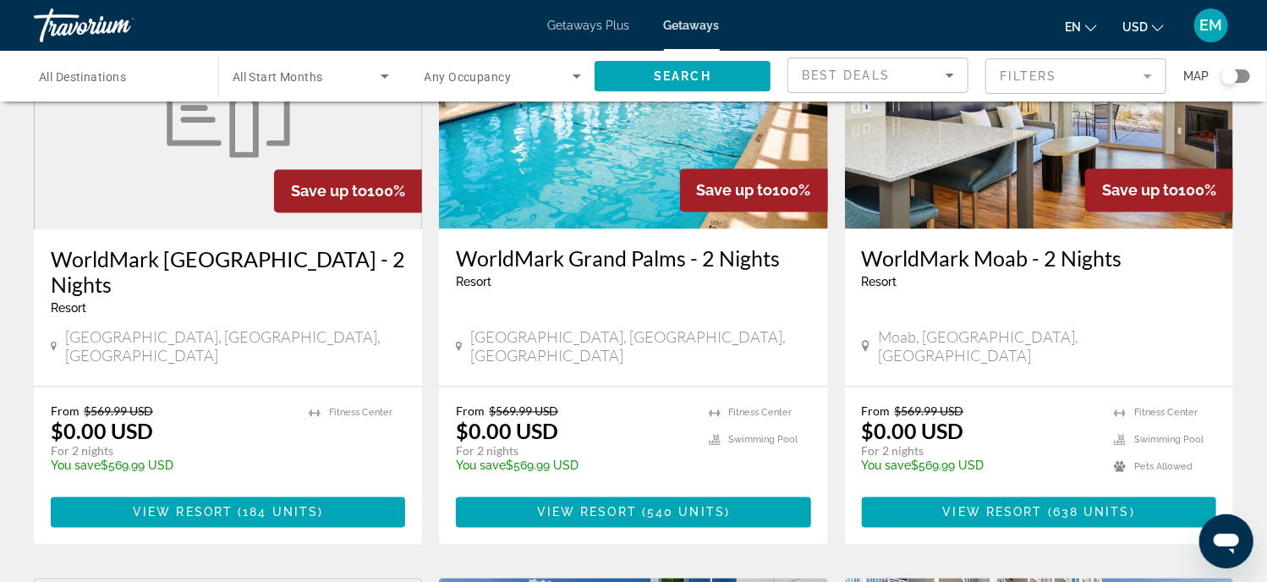
scroll to position [1523, 0]
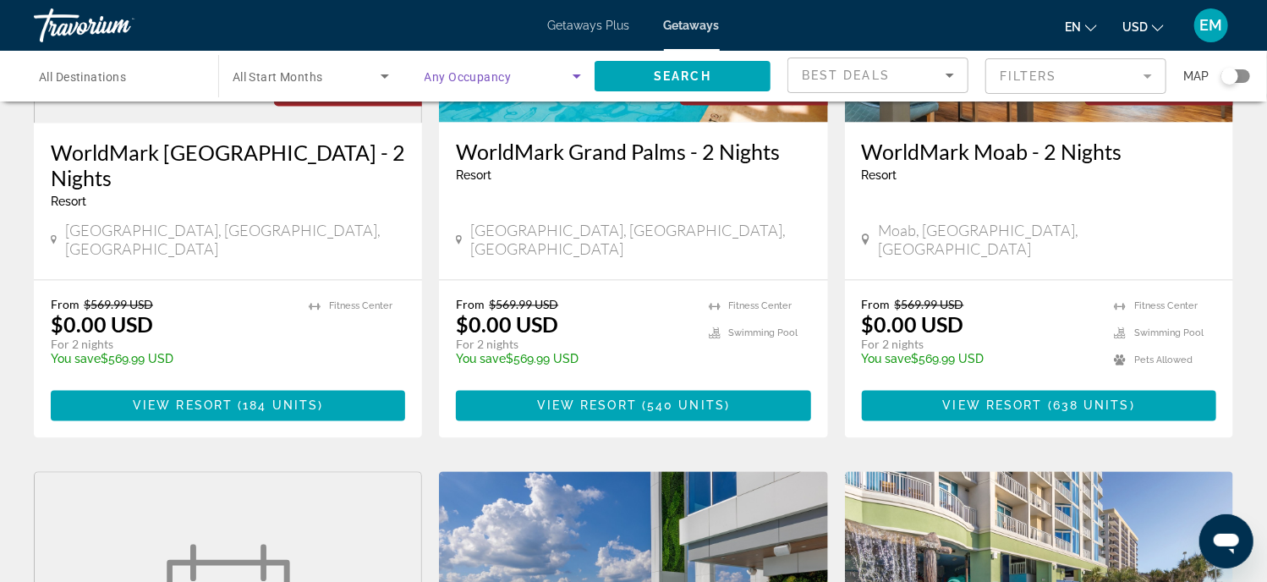
click at [582, 74] on icon "Search widget" at bounding box center [577, 76] width 20 height 20
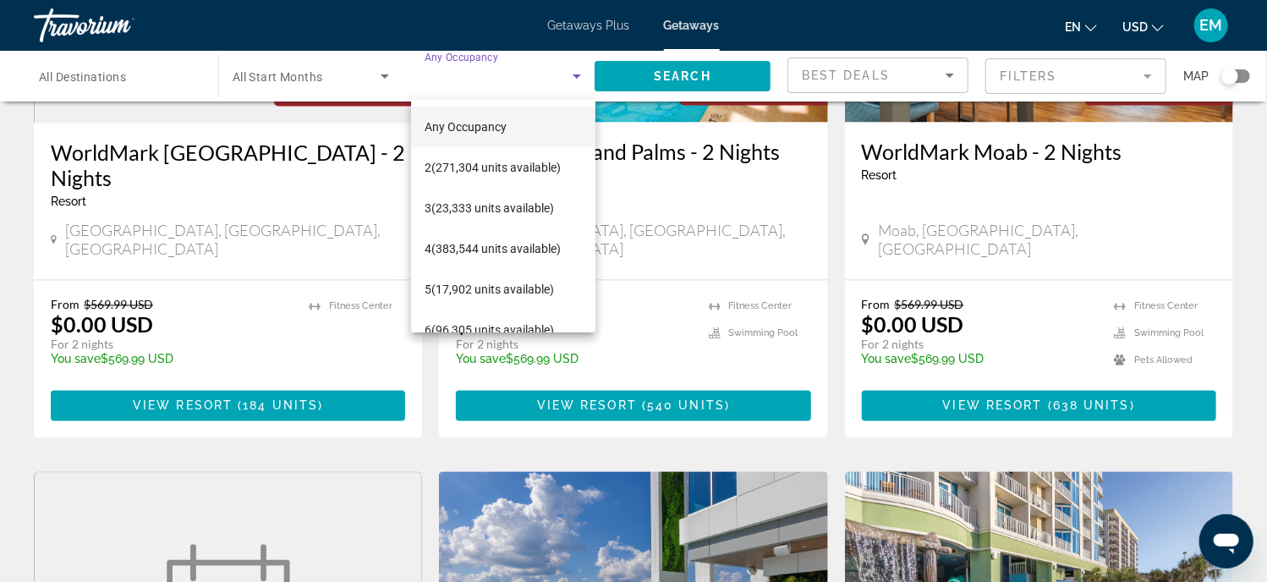
click at [387, 69] on div at bounding box center [633, 291] width 1267 height 582
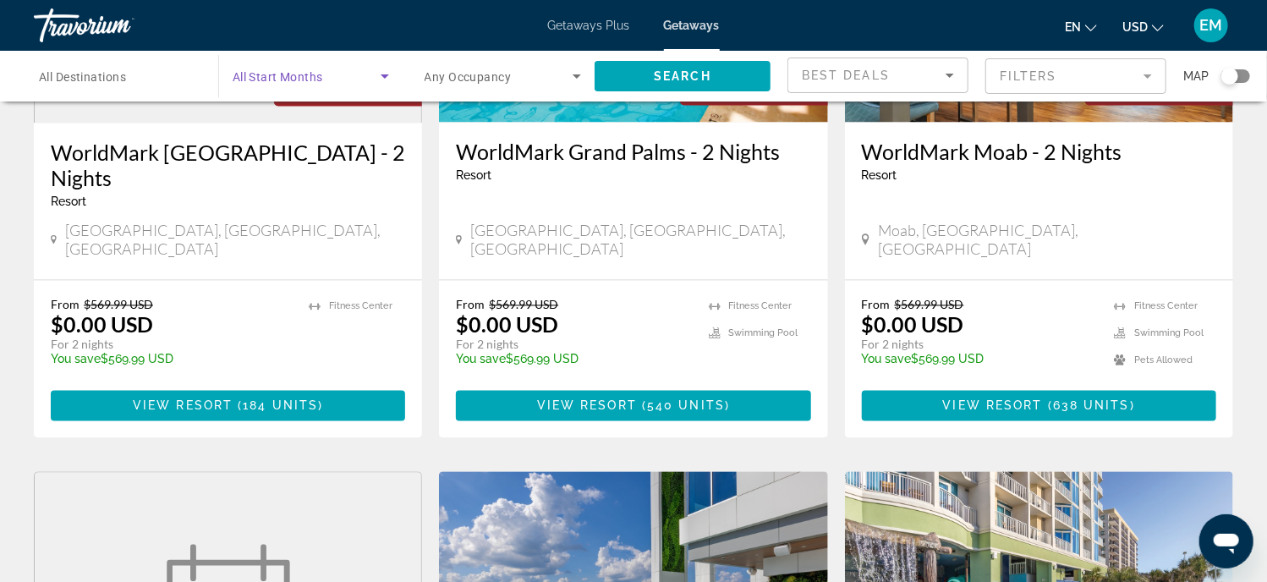
click at [387, 69] on icon "Search widget" at bounding box center [385, 76] width 20 height 20
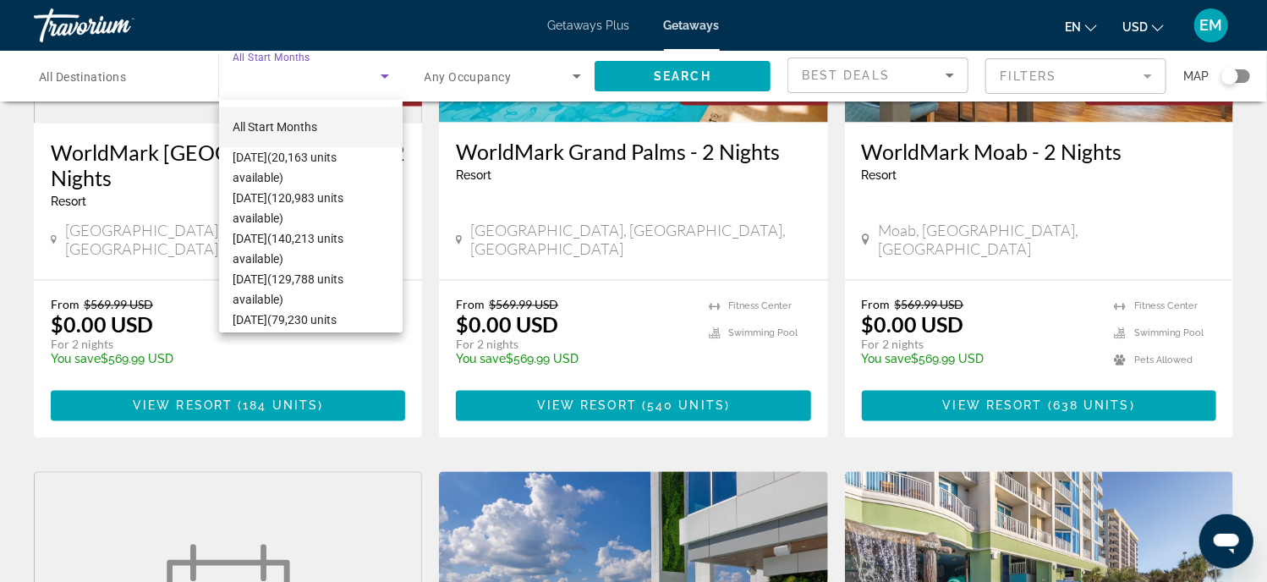
click at [947, 71] on div at bounding box center [633, 291] width 1267 height 582
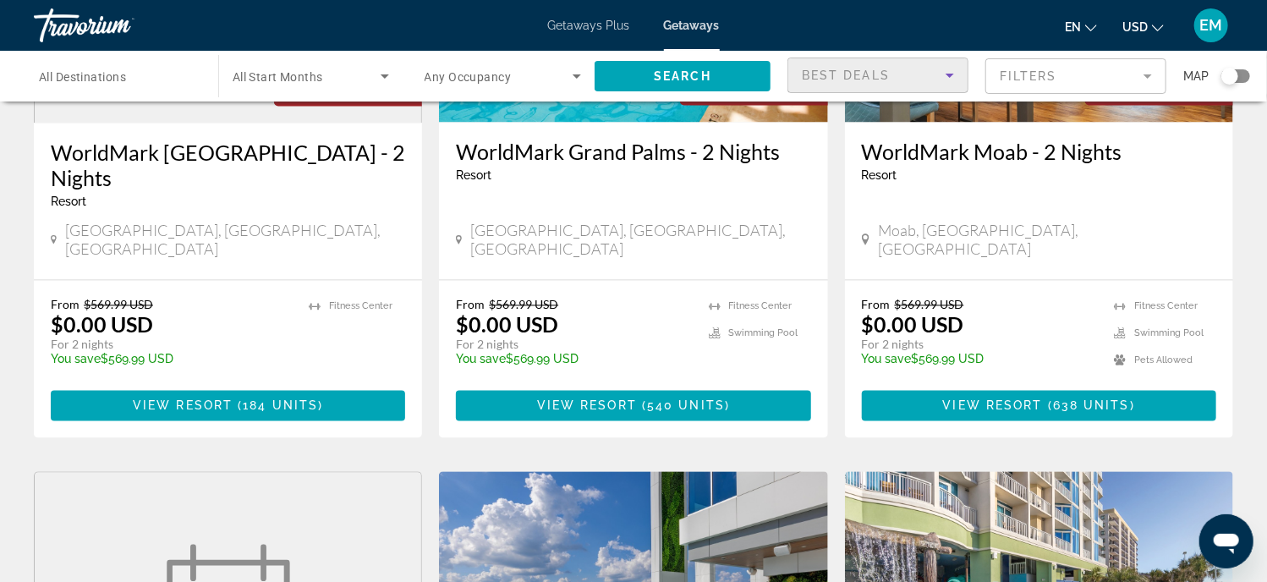
click at [945, 71] on icon "Sort by" at bounding box center [950, 75] width 20 height 20
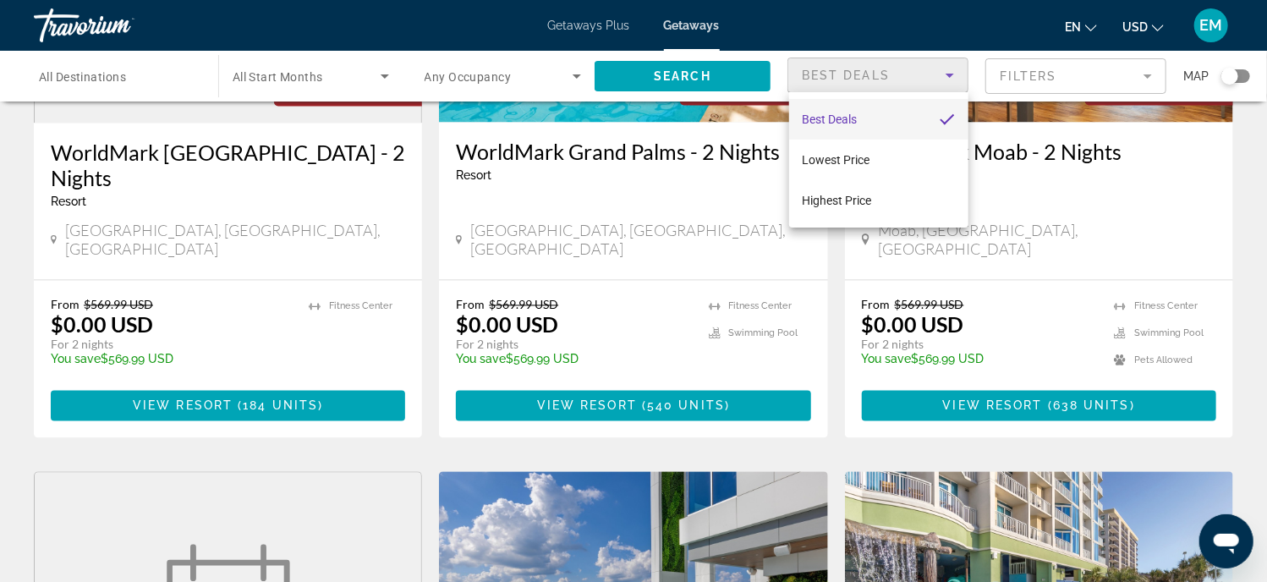
click at [1145, 74] on div at bounding box center [633, 291] width 1267 height 582
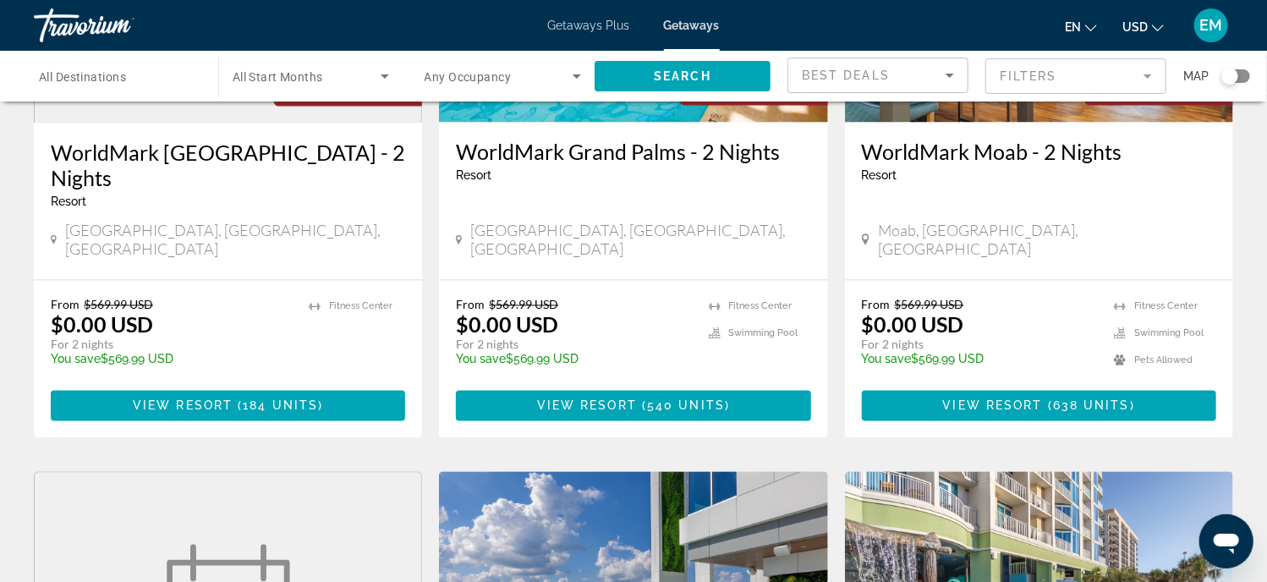
click at [1145, 74] on mat-form-field "Filters" at bounding box center [1076, 76] width 181 height 36
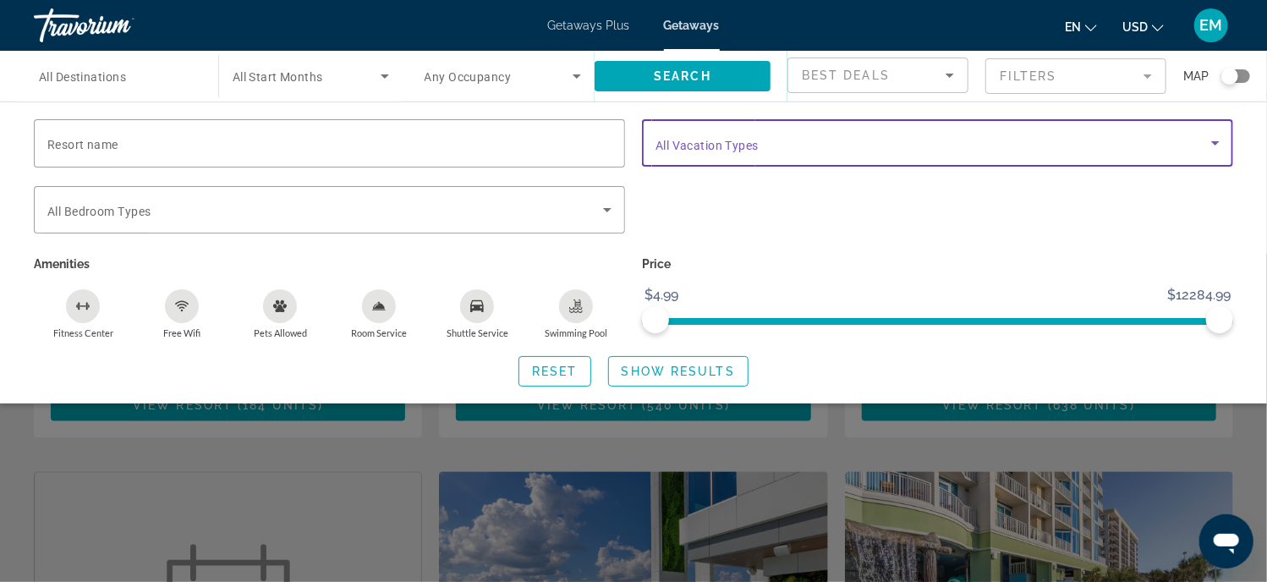
click at [1218, 138] on icon "Search widget" at bounding box center [1216, 143] width 20 height 20
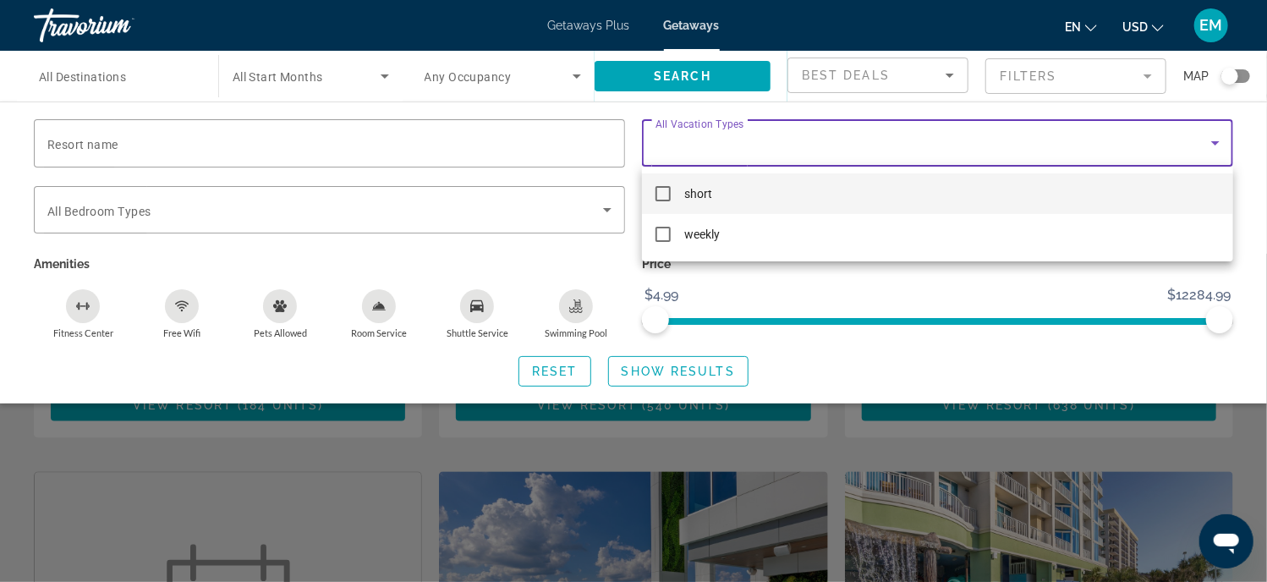
click at [677, 148] on div at bounding box center [633, 291] width 1267 height 582
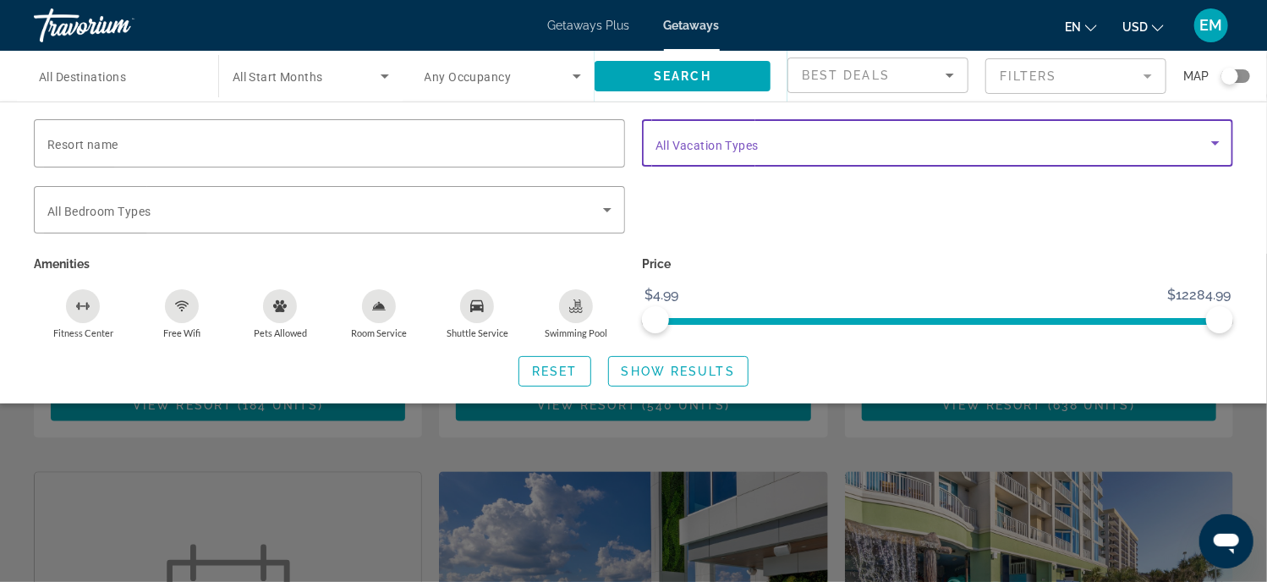
click at [1212, 142] on icon "Search widget" at bounding box center [1216, 143] width 20 height 20
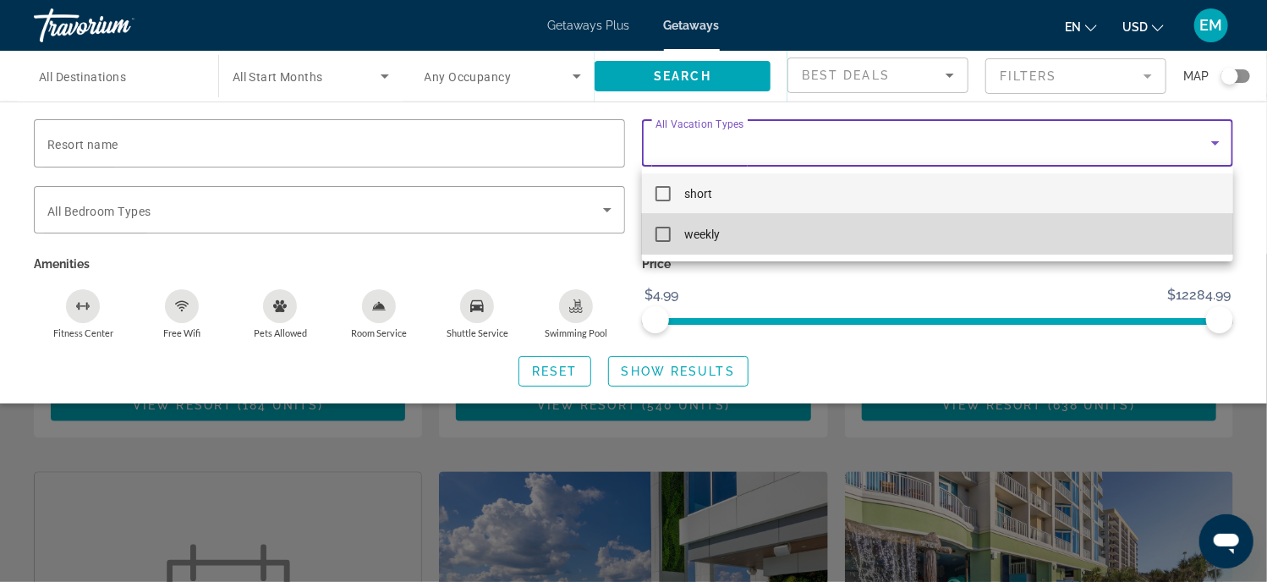
click at [658, 234] on mat-pseudo-checkbox at bounding box center [663, 234] width 15 height 15
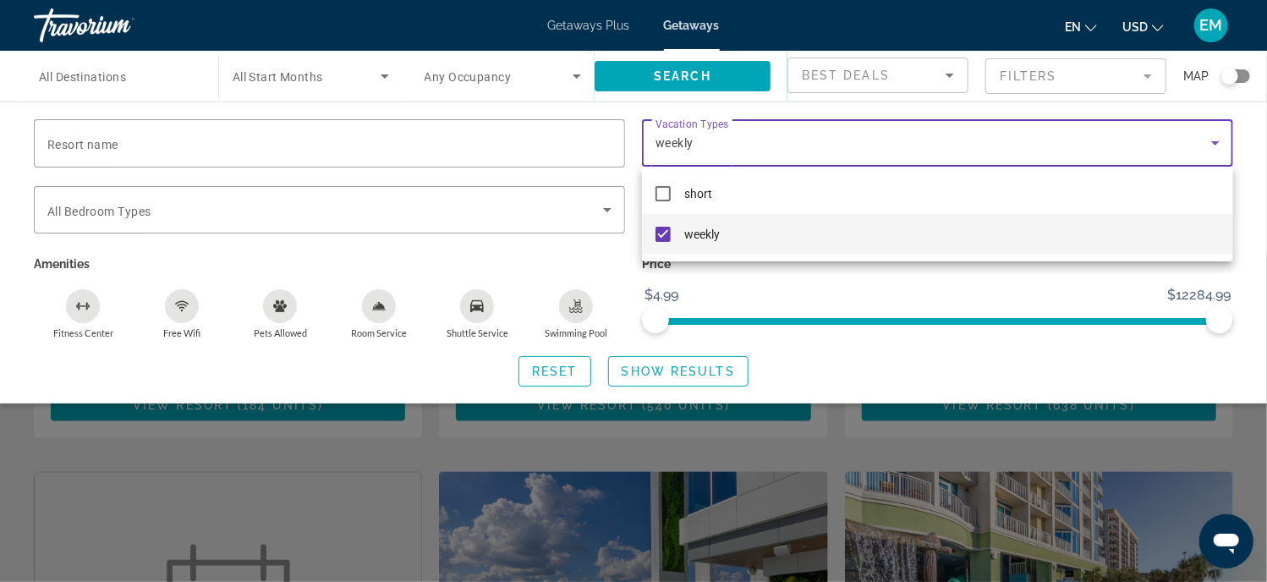
click at [688, 372] on div at bounding box center [633, 291] width 1267 height 582
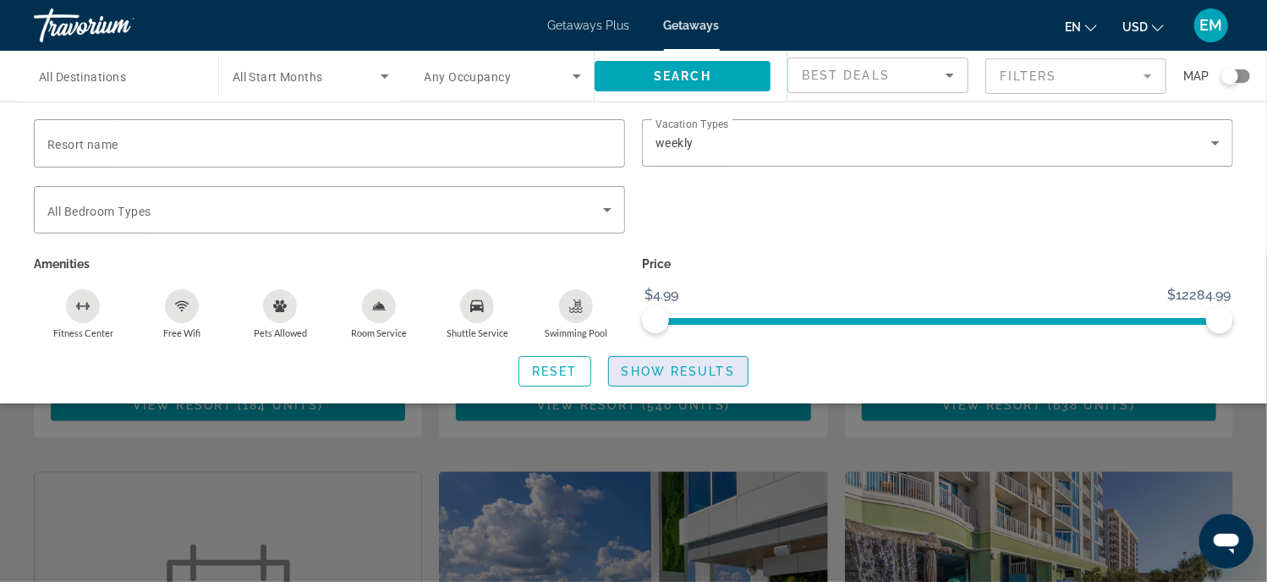
click at [688, 375] on span "Show Results" at bounding box center [678, 372] width 113 height 14
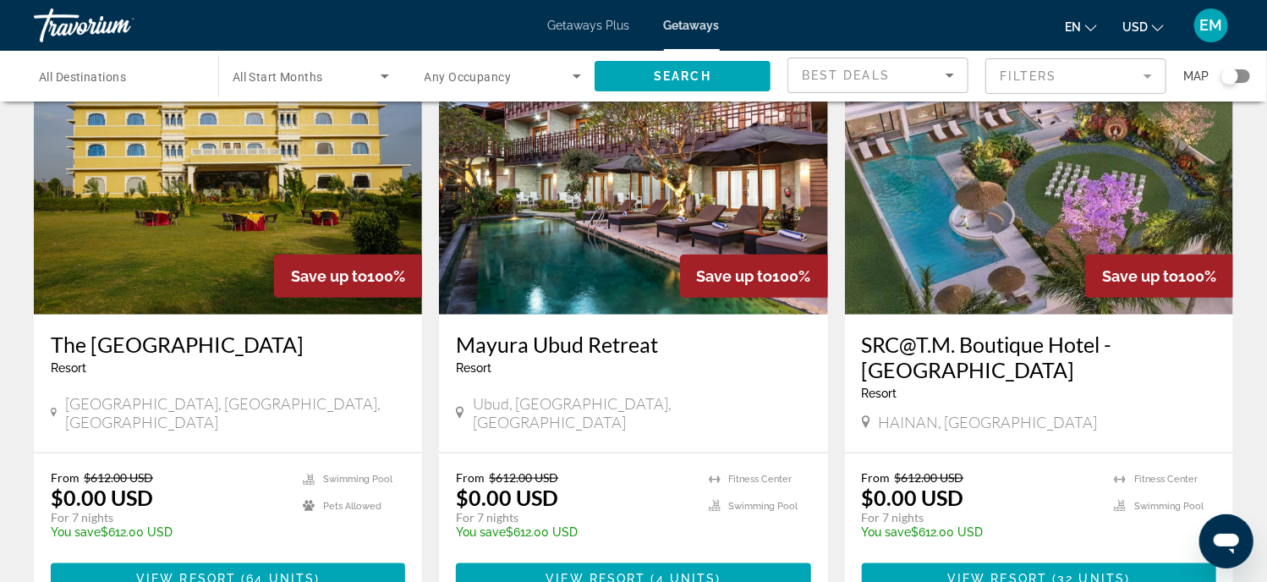
scroll to position [745, 0]
